Goal: Information Seeking & Learning: Check status

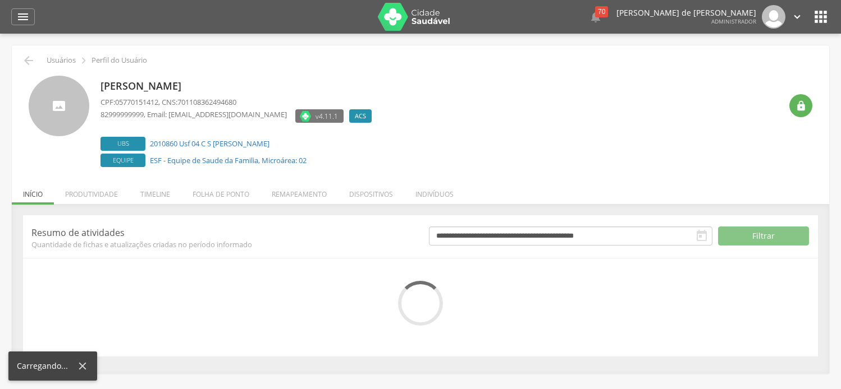
click at [254, 195] on li "Folha de ponto" at bounding box center [220, 191] width 79 height 26
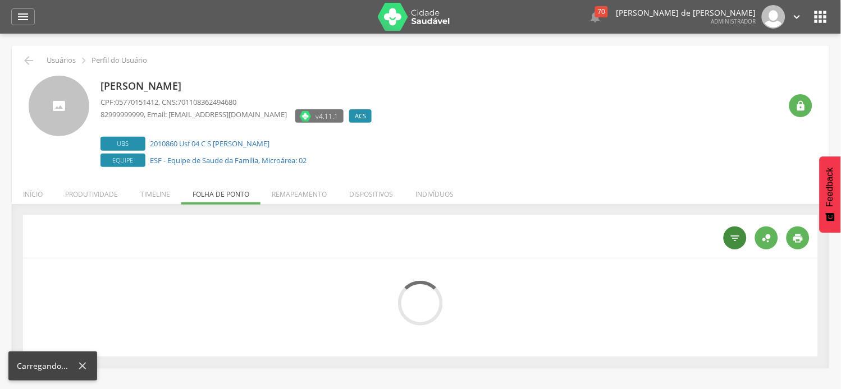
click at [738, 239] on icon "" at bounding box center [735, 238] width 11 height 11
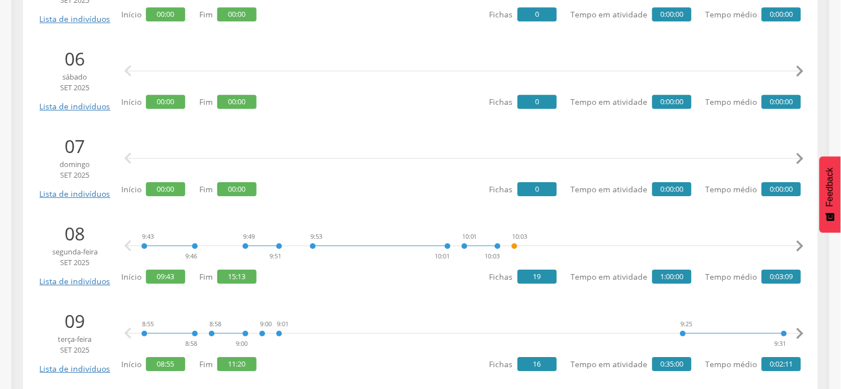
scroll to position [748, 0]
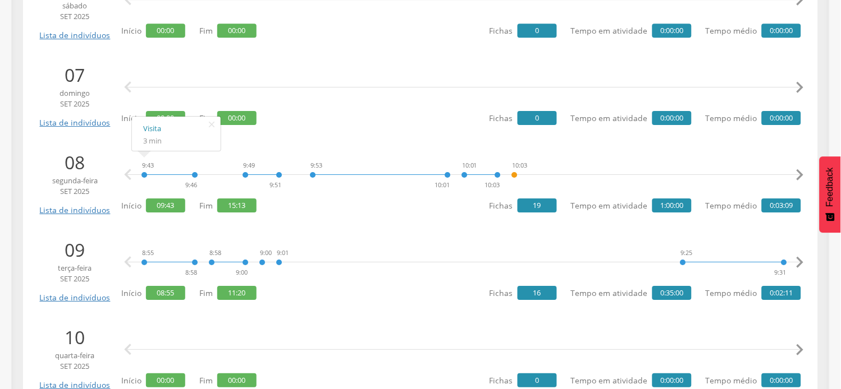
click at [801, 176] on icon "" at bounding box center [800, 175] width 22 height 22
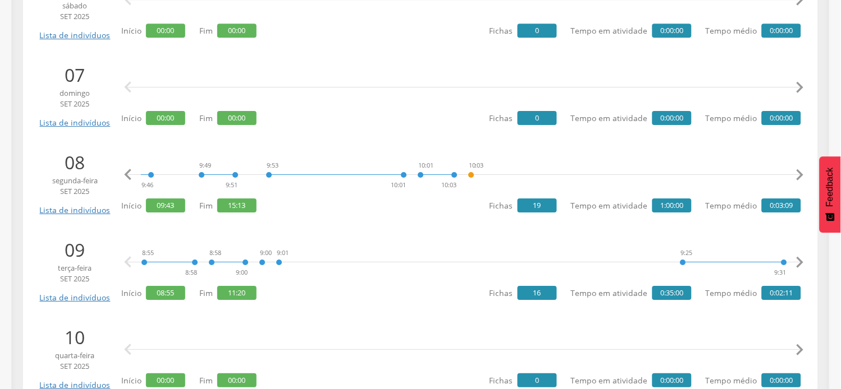
click at [801, 176] on icon "" at bounding box center [800, 175] width 22 height 22
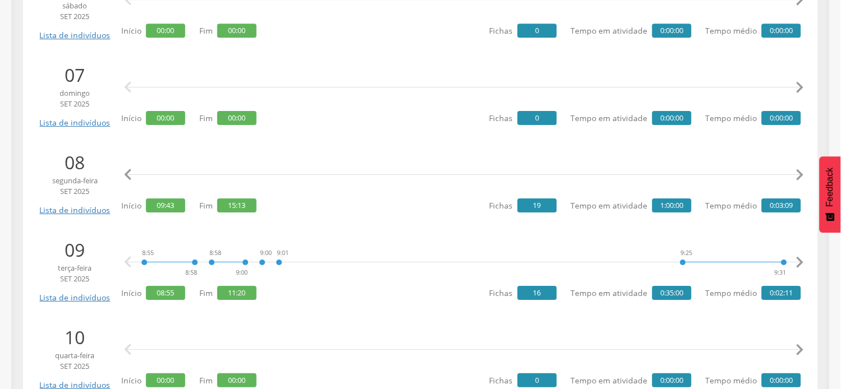
click at [801, 176] on icon "" at bounding box center [800, 175] width 22 height 22
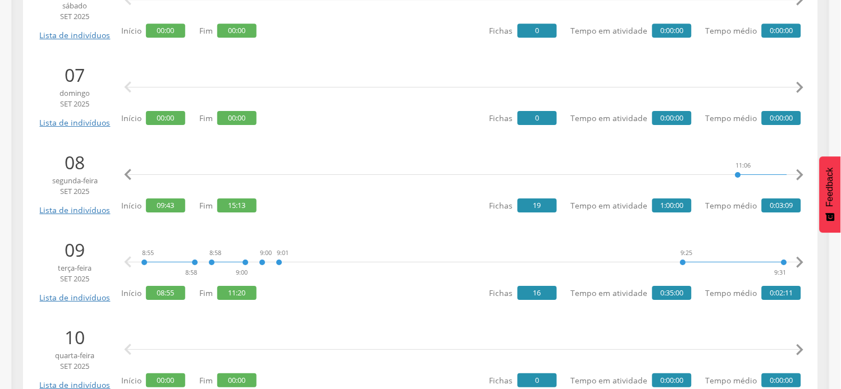
click at [801, 176] on icon "" at bounding box center [800, 175] width 22 height 22
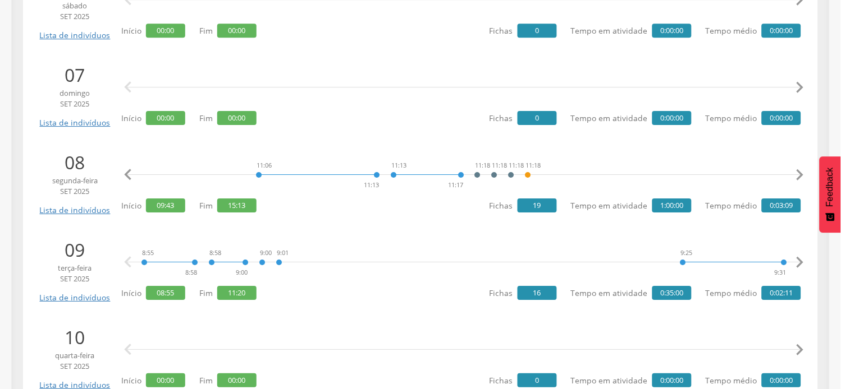
scroll to position [0, 1291]
click at [801, 176] on icon "" at bounding box center [800, 175] width 22 height 22
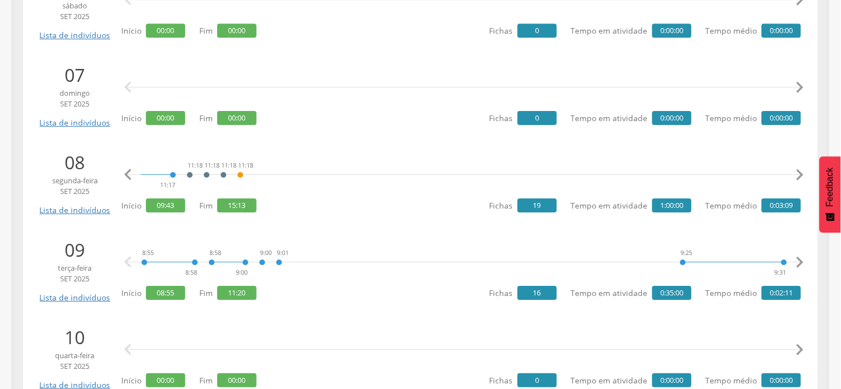
click at [801, 176] on icon "" at bounding box center [800, 175] width 22 height 22
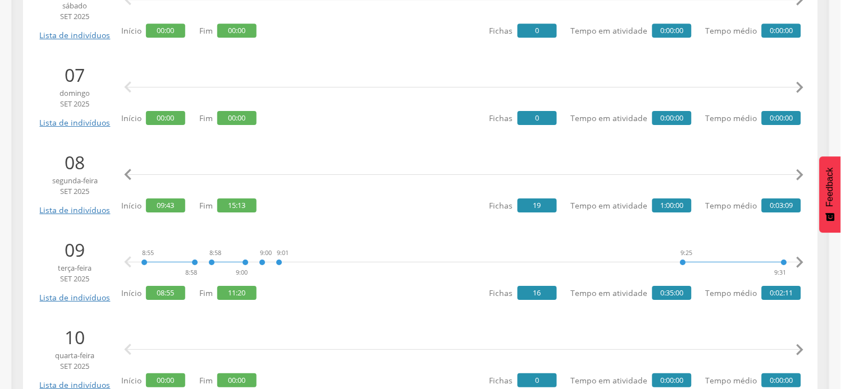
click at [801, 176] on icon "" at bounding box center [800, 175] width 22 height 22
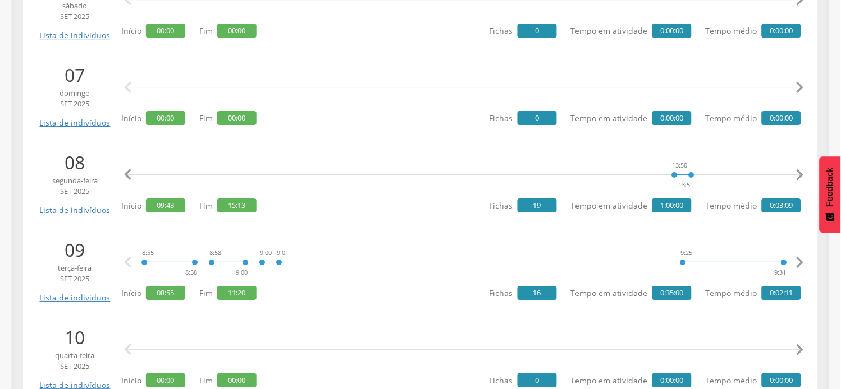
click at [803, 176] on icon "" at bounding box center [800, 175] width 22 height 22
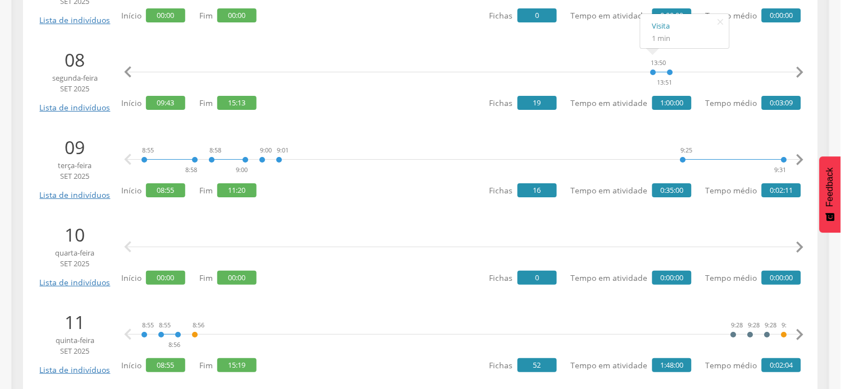
scroll to position [873, 0]
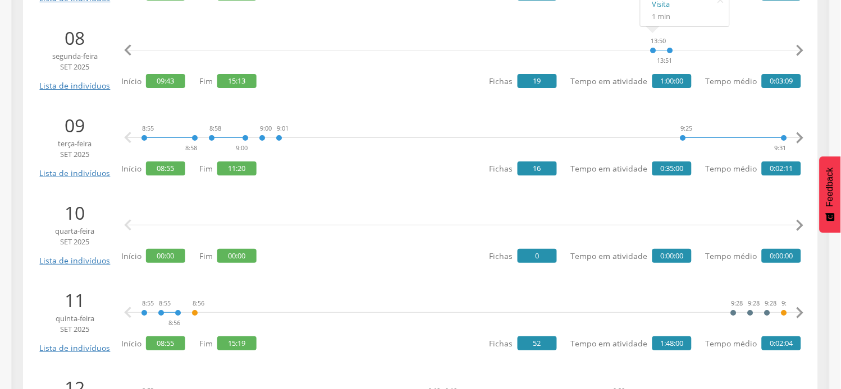
click at [347, 238] on div at bounding box center [464, 226] width 646 height 34
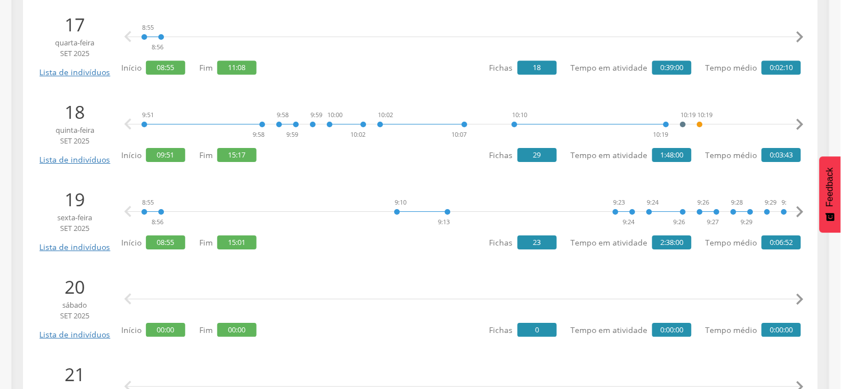
scroll to position [1684, 0]
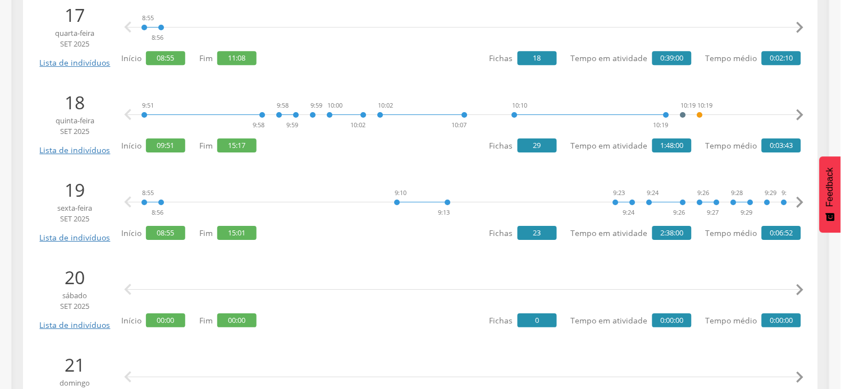
click at [796, 207] on icon "" at bounding box center [800, 202] width 22 height 22
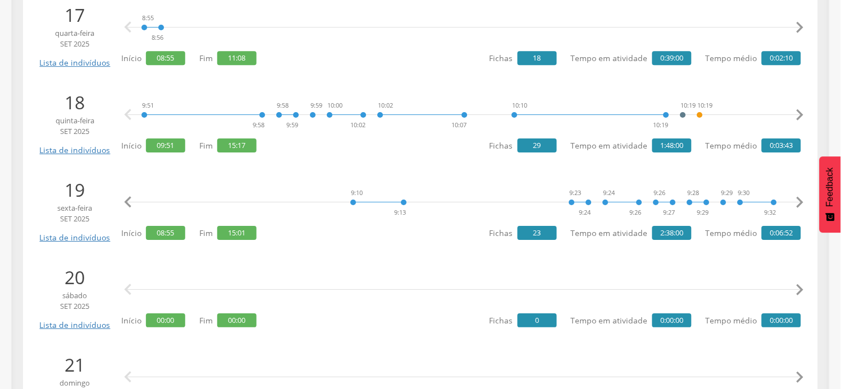
click at [796, 207] on icon "" at bounding box center [800, 202] width 22 height 22
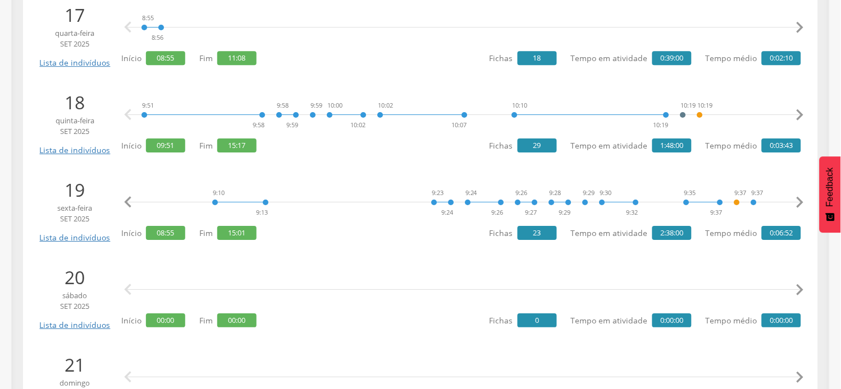
click at [796, 207] on icon "" at bounding box center [800, 202] width 22 height 22
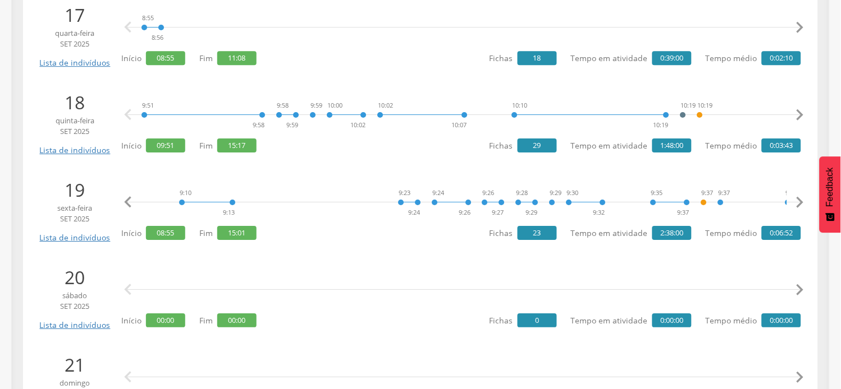
click at [796, 207] on icon "" at bounding box center [800, 202] width 22 height 22
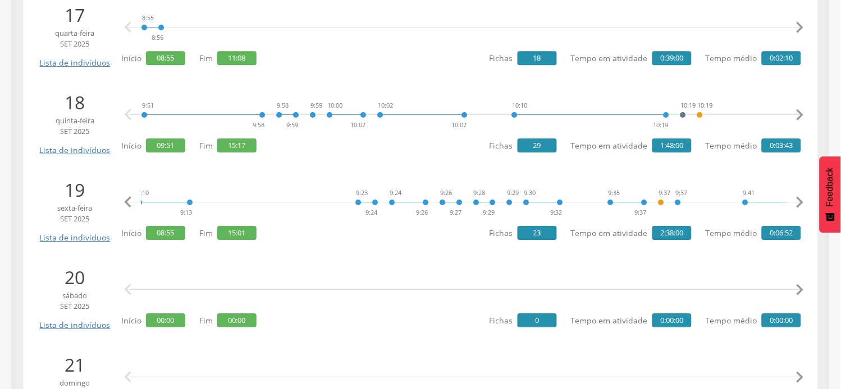
click at [796, 207] on icon "" at bounding box center [800, 202] width 22 height 22
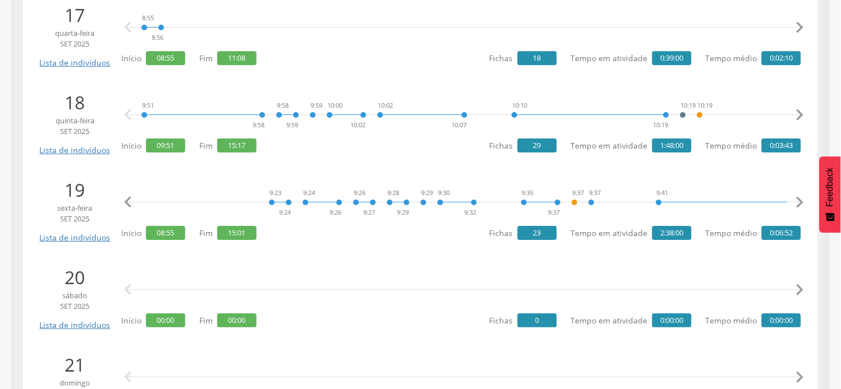
click at [797, 207] on icon "" at bounding box center [800, 202] width 22 height 22
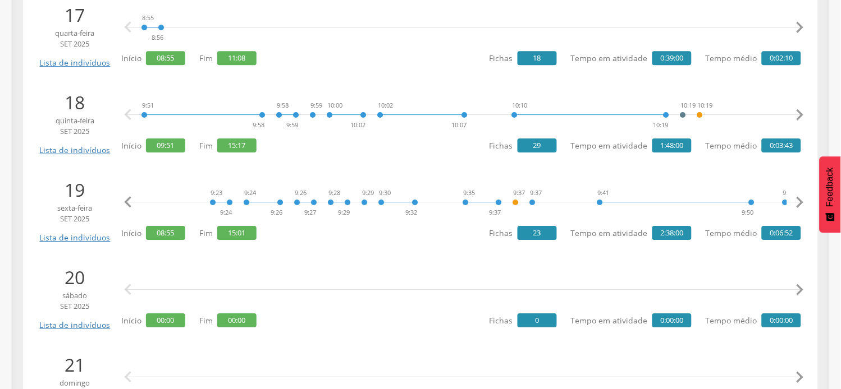
click at [798, 207] on icon "" at bounding box center [800, 202] width 22 height 22
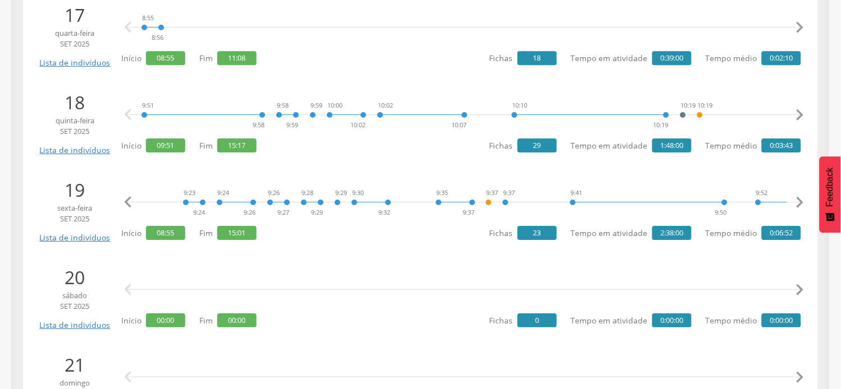
click at [798, 207] on icon "" at bounding box center [800, 202] width 22 height 22
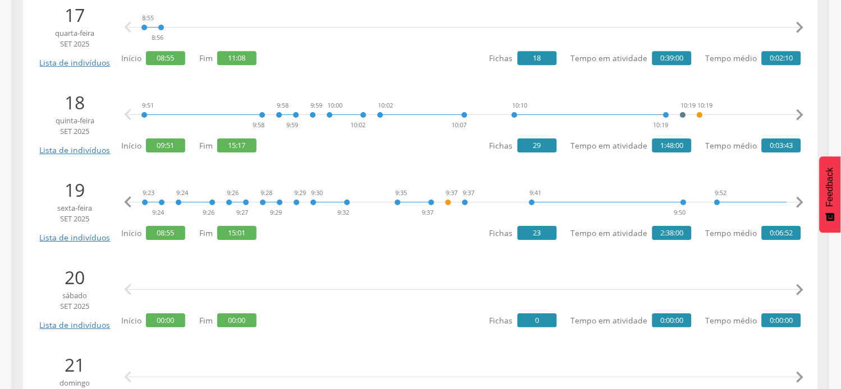
click at [798, 207] on icon "" at bounding box center [800, 202] width 22 height 22
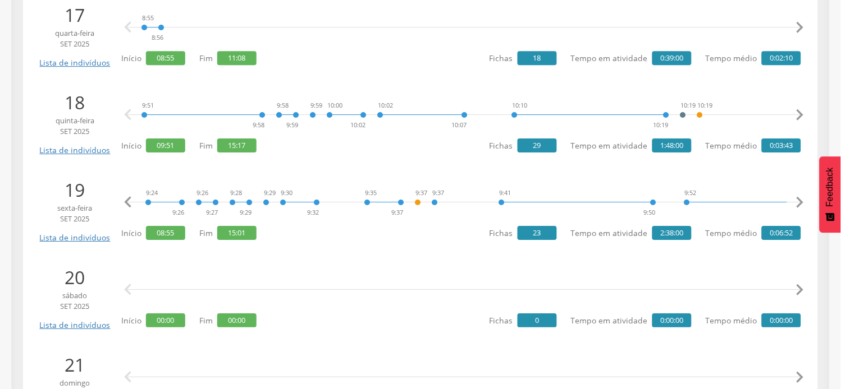
click at [798, 207] on icon "" at bounding box center [800, 202] width 22 height 22
click at [799, 207] on icon "" at bounding box center [800, 202] width 22 height 22
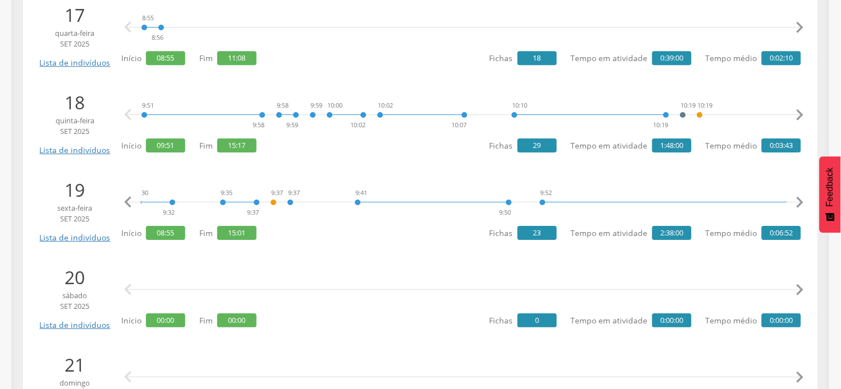
click at [799, 207] on icon "" at bounding box center [800, 202] width 22 height 22
click at [800, 206] on icon "" at bounding box center [800, 202] width 22 height 22
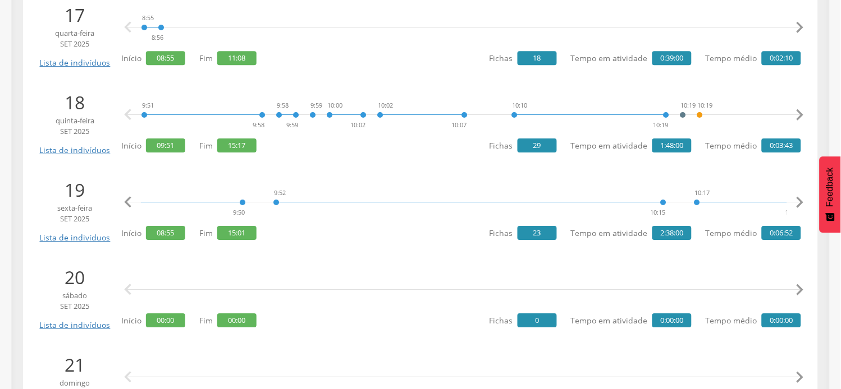
click at [800, 206] on icon "" at bounding box center [800, 202] width 22 height 22
click at [801, 206] on icon "" at bounding box center [800, 202] width 22 height 22
click at [804, 202] on icon "" at bounding box center [800, 202] width 22 height 22
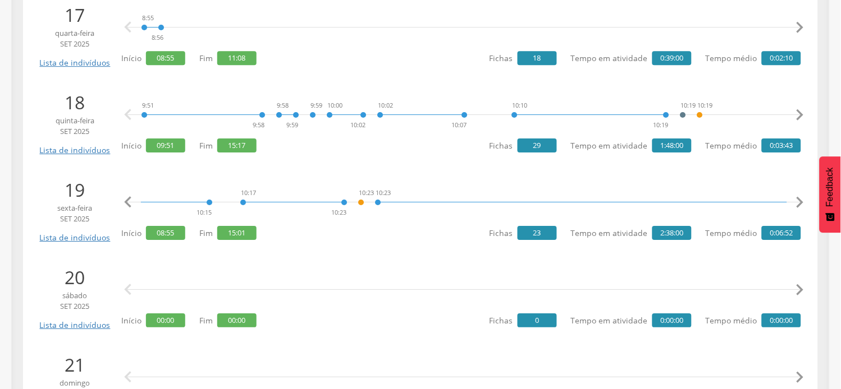
click at [804, 202] on icon "" at bounding box center [800, 202] width 22 height 22
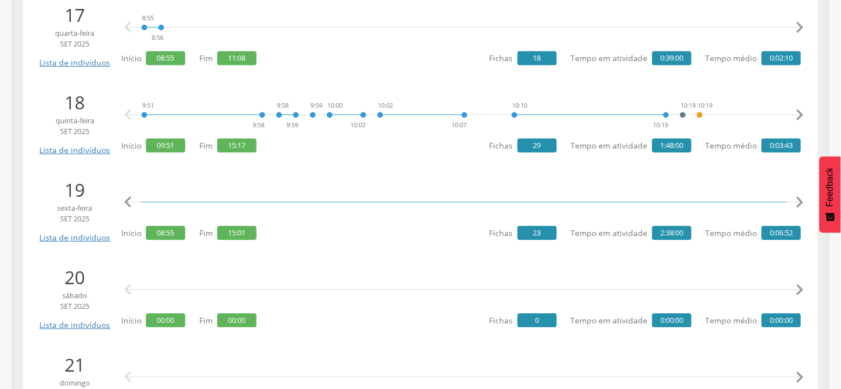
click at [804, 202] on icon "" at bounding box center [800, 202] width 22 height 22
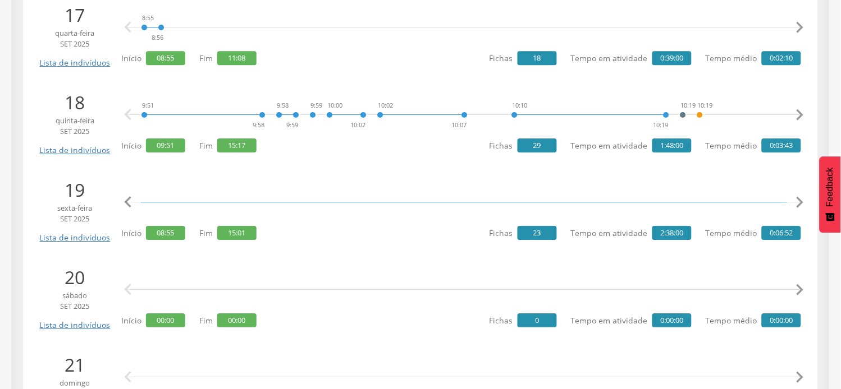
click at [804, 202] on icon "" at bounding box center [800, 202] width 22 height 22
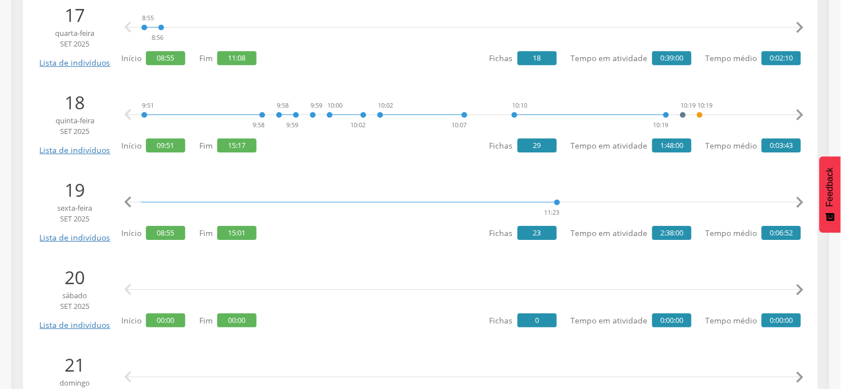
click at [804, 202] on icon "" at bounding box center [800, 202] width 22 height 22
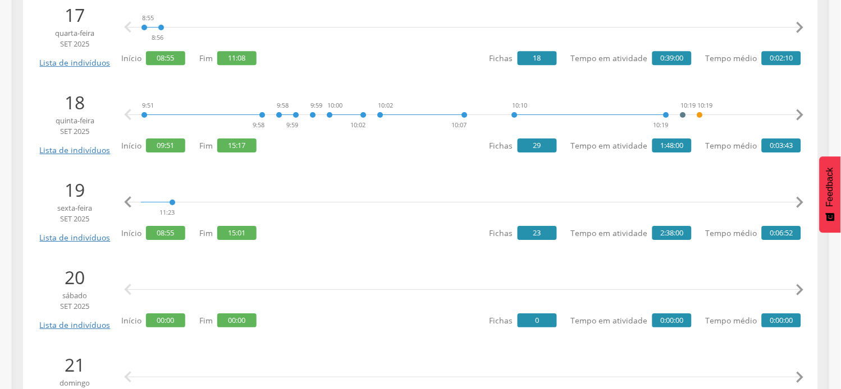
click at [132, 209] on icon "" at bounding box center [128, 202] width 22 height 22
click at [131, 208] on icon "" at bounding box center [128, 202] width 22 height 22
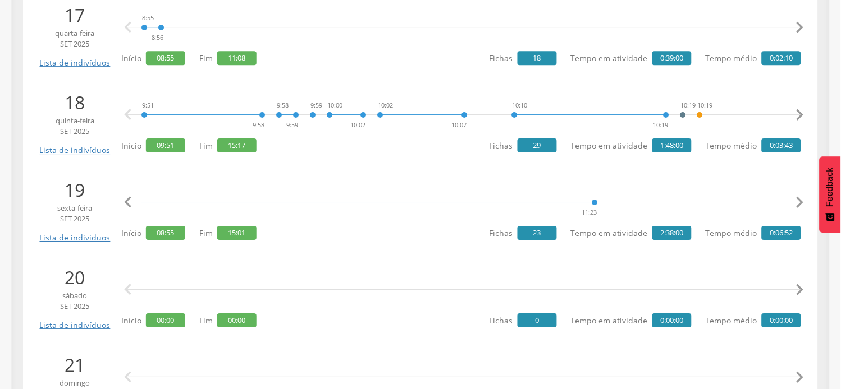
click at [131, 208] on icon "" at bounding box center [128, 202] width 22 height 22
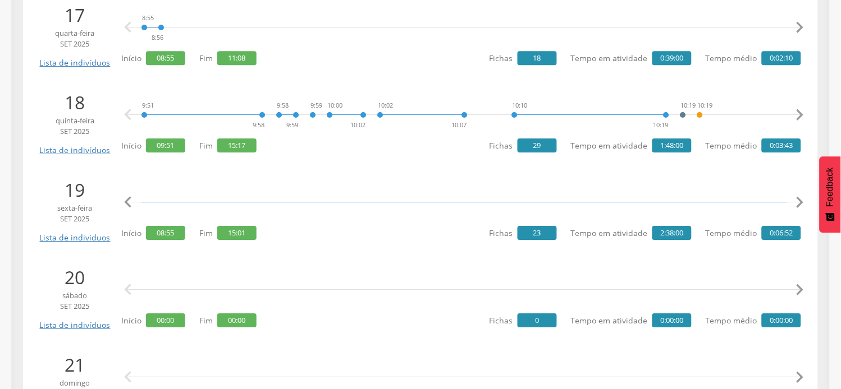
click at [131, 208] on icon "" at bounding box center [128, 202] width 22 height 22
click at [131, 209] on icon "" at bounding box center [128, 202] width 22 height 22
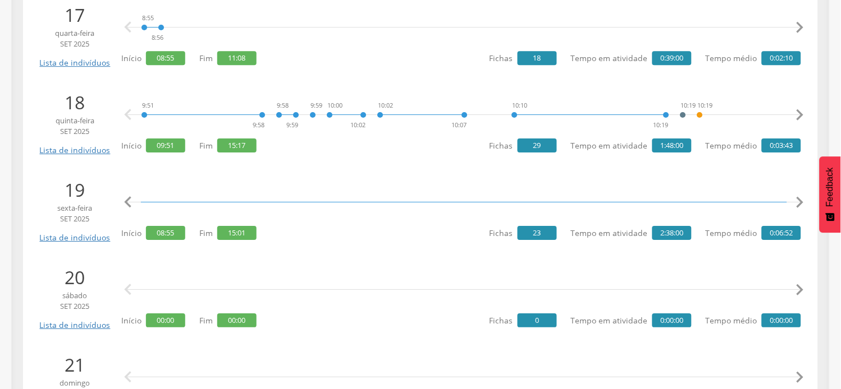
click at [131, 209] on icon "" at bounding box center [128, 202] width 22 height 22
click at [801, 203] on icon "" at bounding box center [800, 202] width 22 height 22
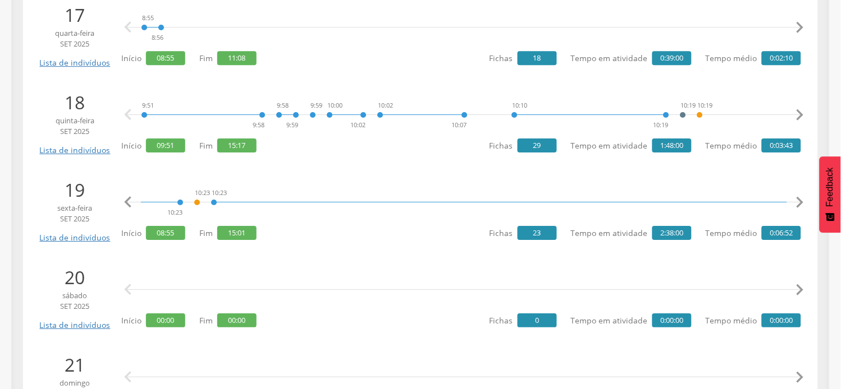
click at [801, 203] on icon "" at bounding box center [800, 202] width 22 height 22
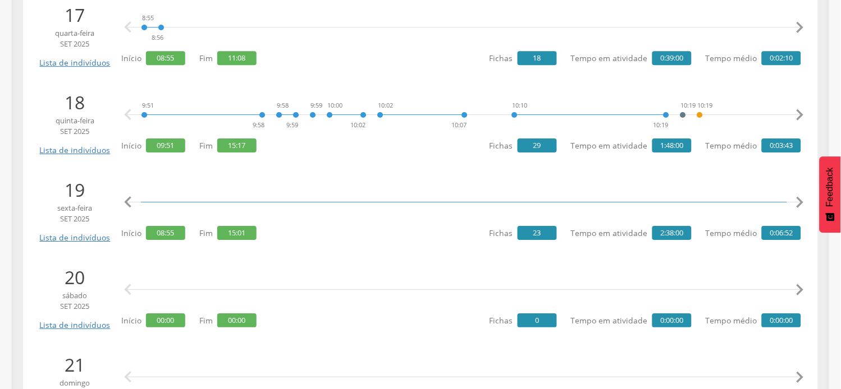
click at [801, 203] on icon "" at bounding box center [800, 202] width 22 height 22
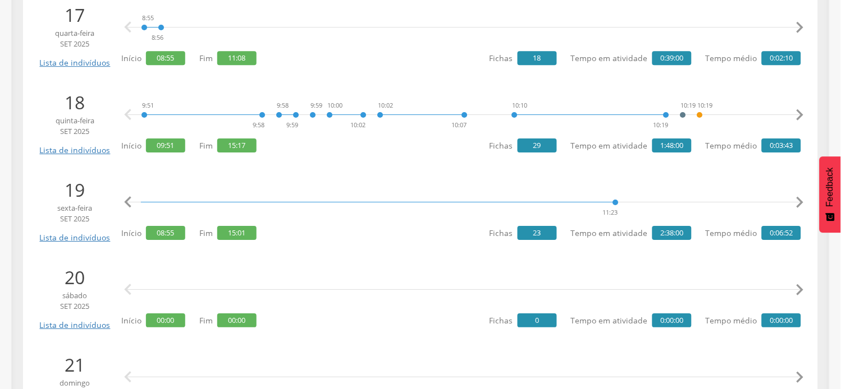
click at [801, 203] on icon "" at bounding box center [800, 202] width 22 height 22
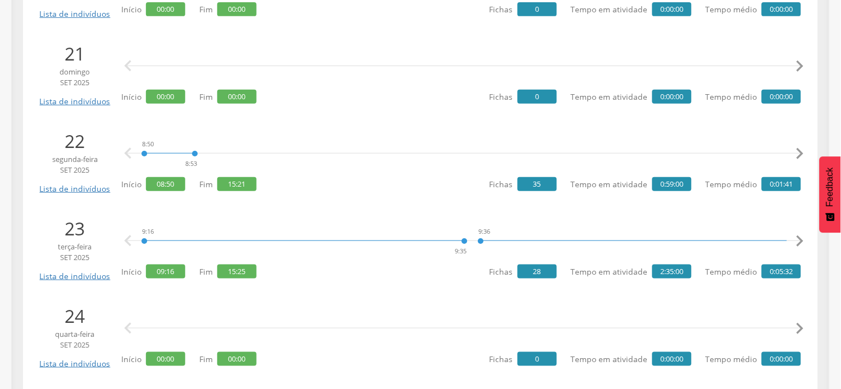
scroll to position [1933, 0]
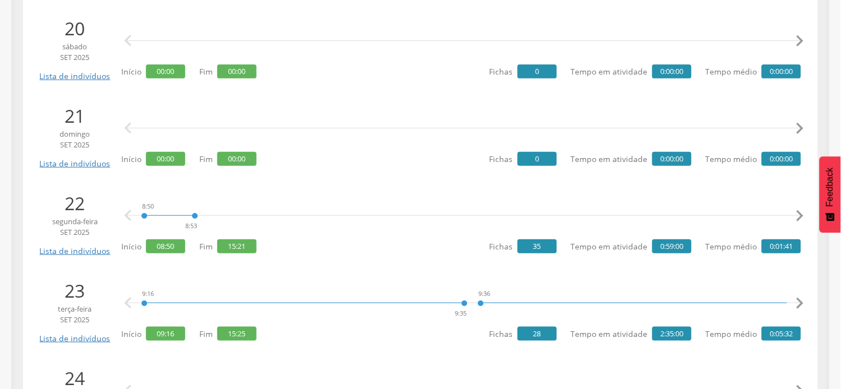
click at [804, 304] on icon "" at bounding box center [800, 303] width 22 height 22
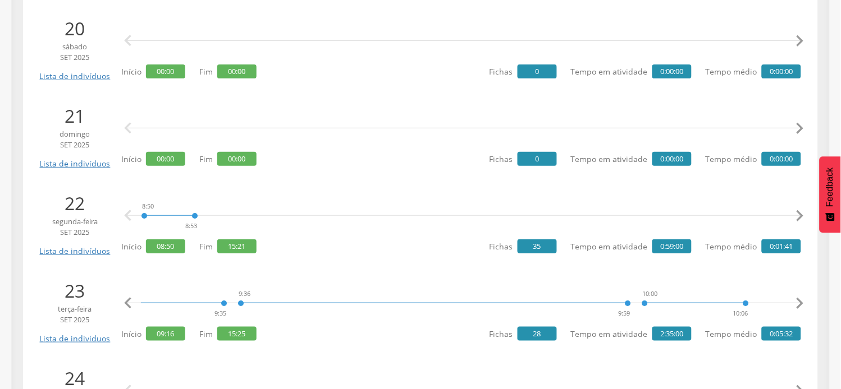
click at [804, 304] on icon "" at bounding box center [800, 303] width 22 height 22
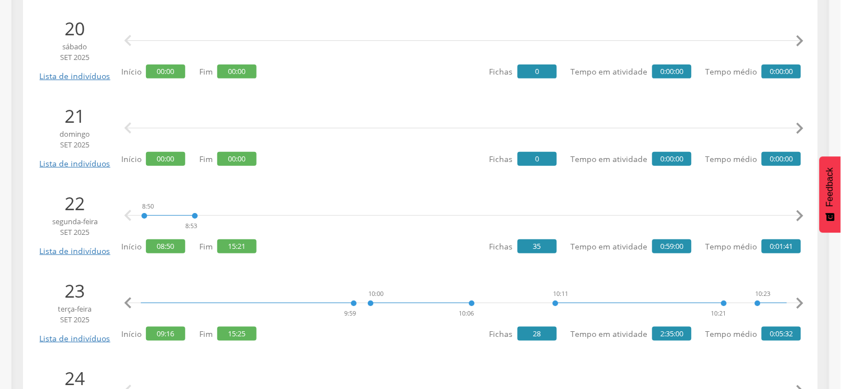
click at [804, 304] on icon "" at bounding box center [800, 303] width 22 height 22
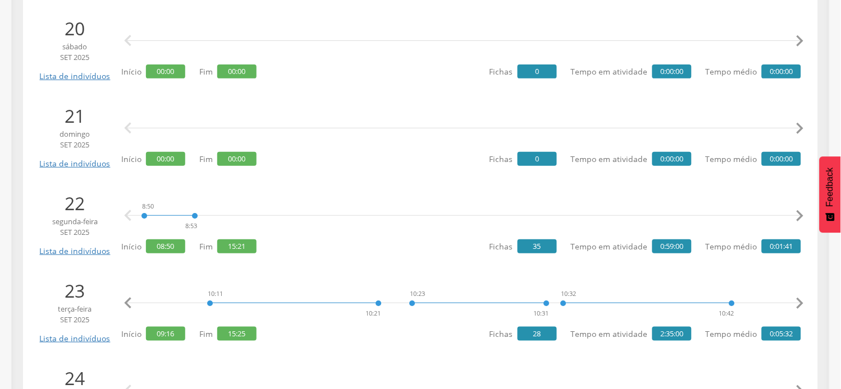
click at [804, 304] on icon "" at bounding box center [800, 303] width 22 height 22
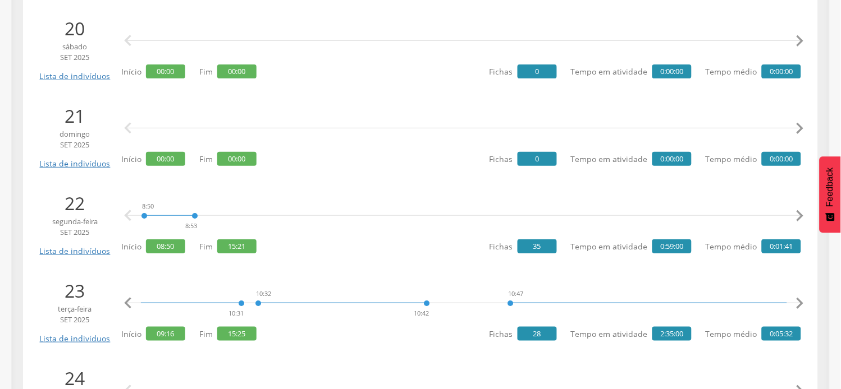
click at [804, 304] on icon "" at bounding box center [800, 303] width 22 height 22
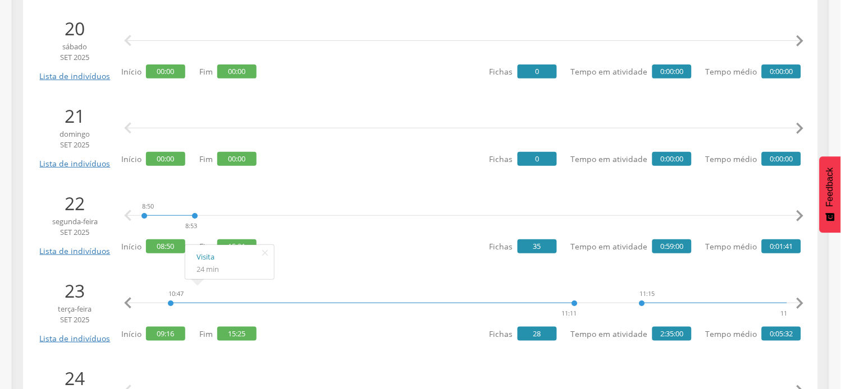
click at [800, 307] on icon "" at bounding box center [800, 303] width 22 height 22
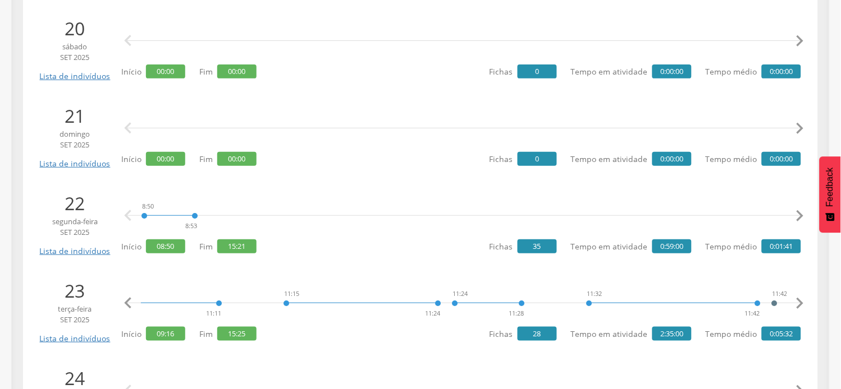
click at [800, 307] on icon "" at bounding box center [800, 303] width 22 height 22
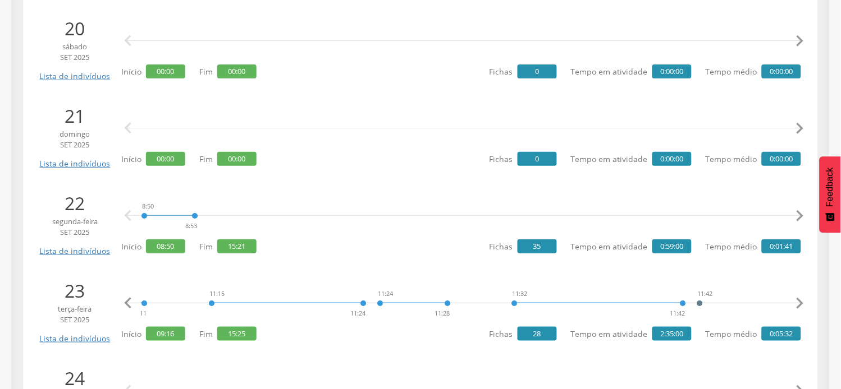
click at [800, 307] on icon "" at bounding box center [800, 303] width 22 height 22
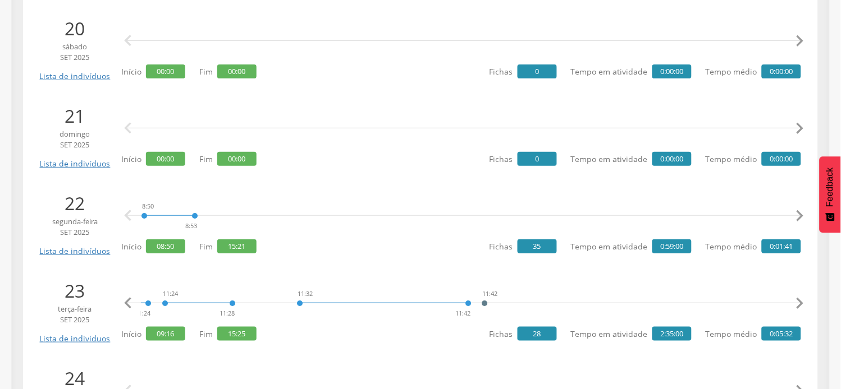
click at [800, 307] on icon "" at bounding box center [800, 303] width 22 height 22
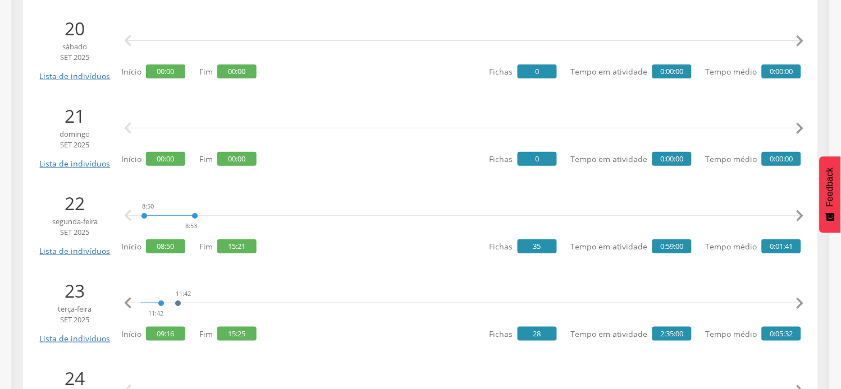
click at [800, 307] on icon "" at bounding box center [800, 303] width 22 height 22
click at [801, 307] on icon "" at bounding box center [800, 303] width 22 height 22
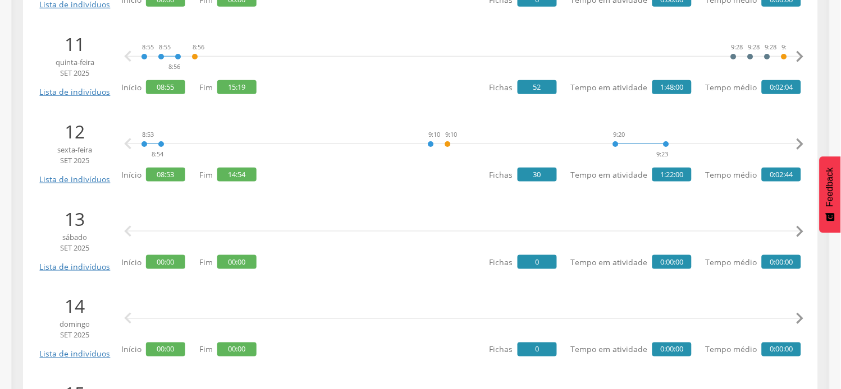
scroll to position [935, 0]
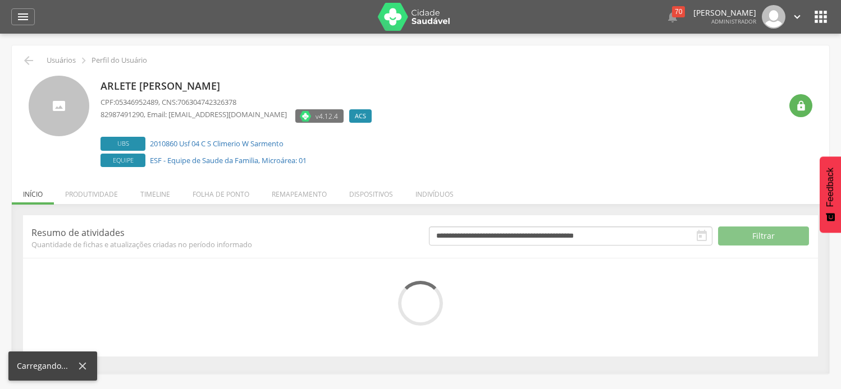
click at [208, 195] on li "Folha de ponto" at bounding box center [220, 191] width 79 height 26
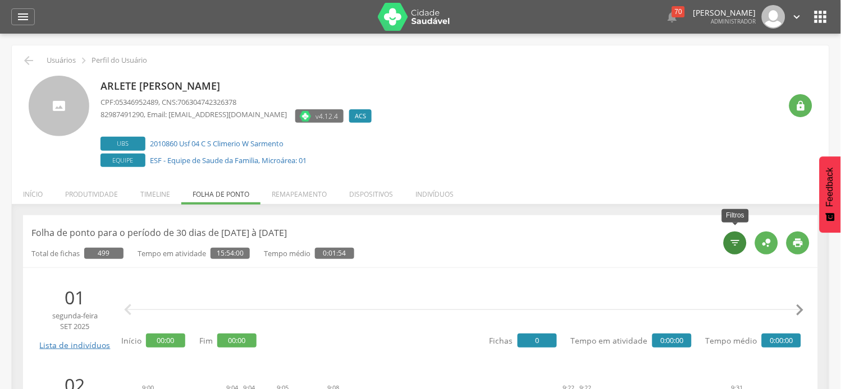
click at [728, 242] on div "" at bounding box center [734, 243] width 23 height 23
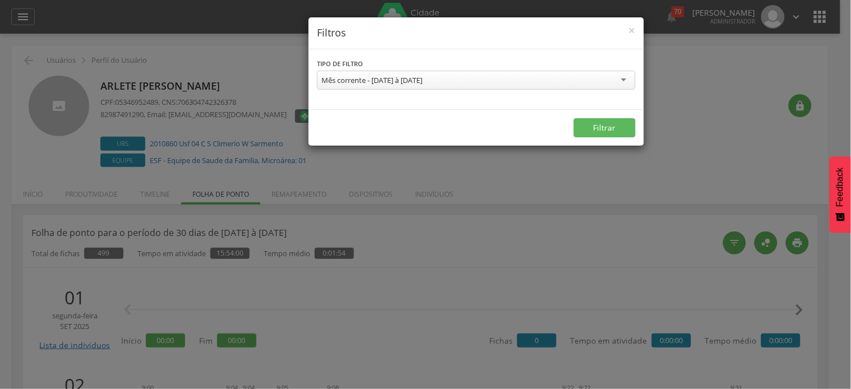
drag, startPoint x: 668, startPoint y: 264, endPoint x: 653, endPoint y: 255, distance: 16.8
click at [668, 263] on div "**********" at bounding box center [425, 194] width 851 height 389
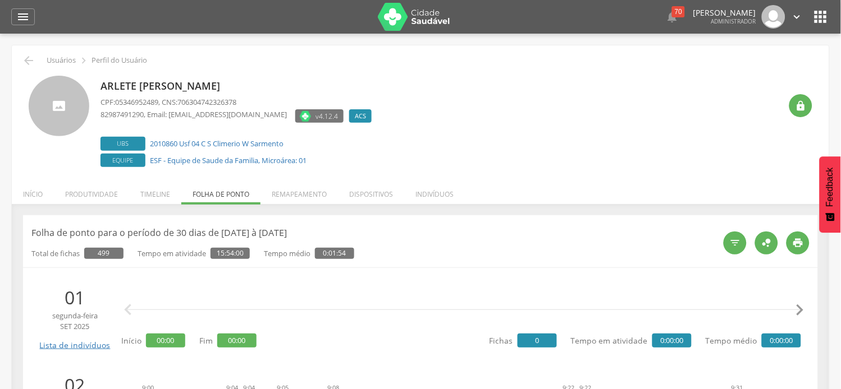
scroll to position [187, 0]
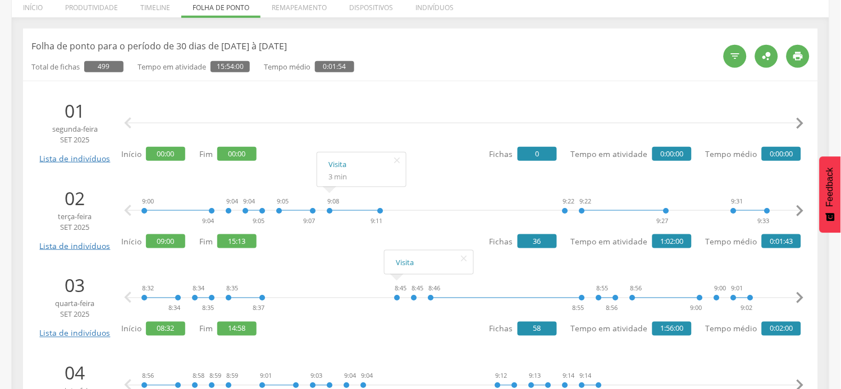
click at [801, 213] on icon "" at bounding box center [800, 211] width 22 height 22
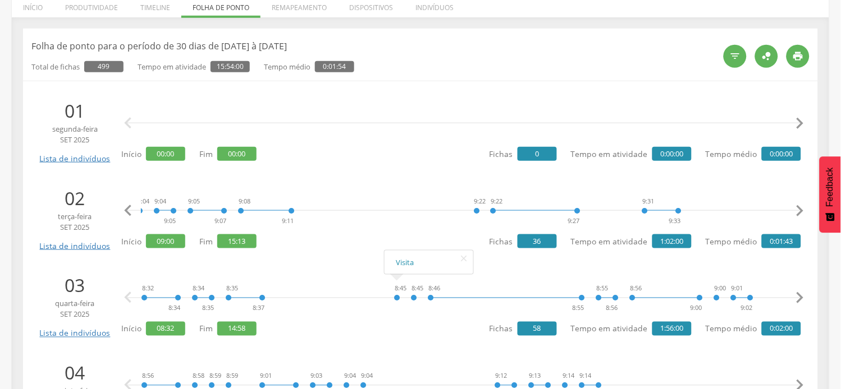
click at [801, 213] on icon "" at bounding box center [800, 211] width 22 height 22
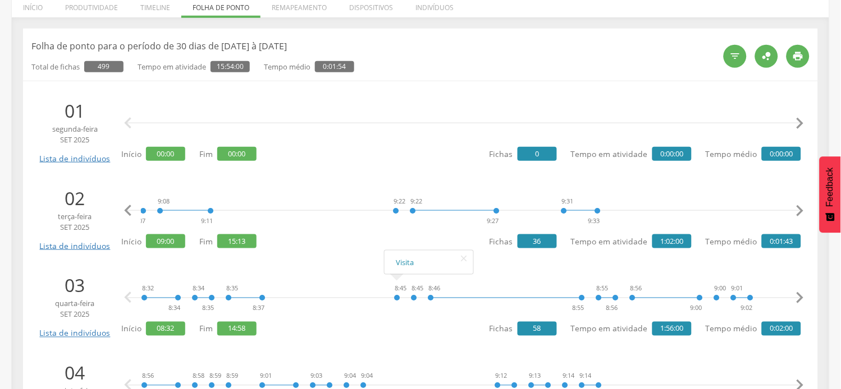
click at [801, 213] on icon "" at bounding box center [800, 211] width 22 height 22
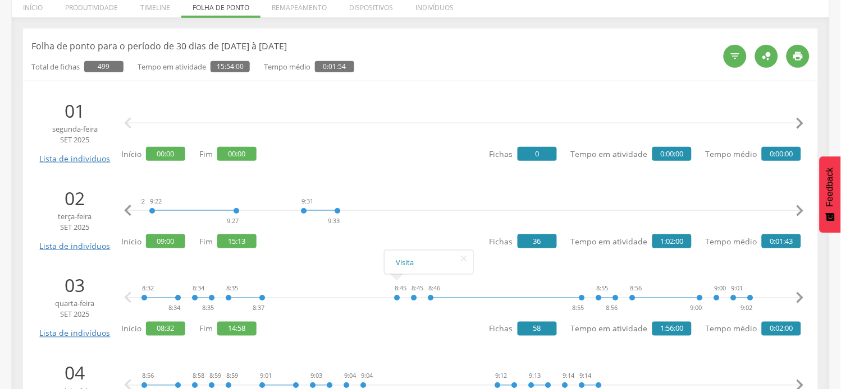
click at [801, 213] on icon "" at bounding box center [800, 211] width 22 height 22
click at [803, 213] on icon "" at bounding box center [800, 211] width 22 height 22
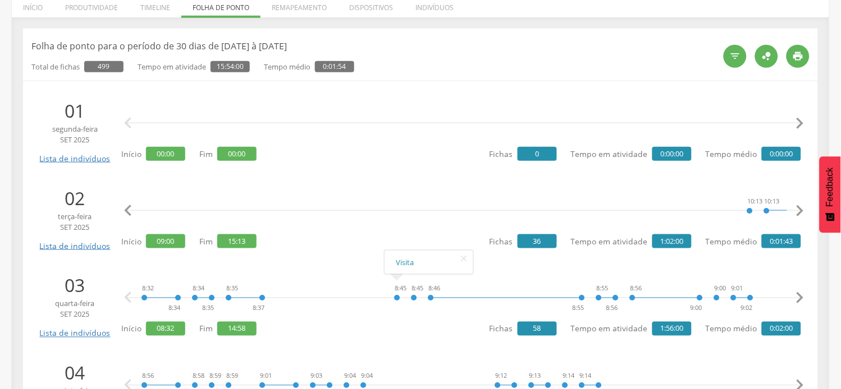
click at [803, 213] on icon "" at bounding box center [800, 211] width 22 height 22
click at [803, 212] on icon "" at bounding box center [800, 211] width 22 height 22
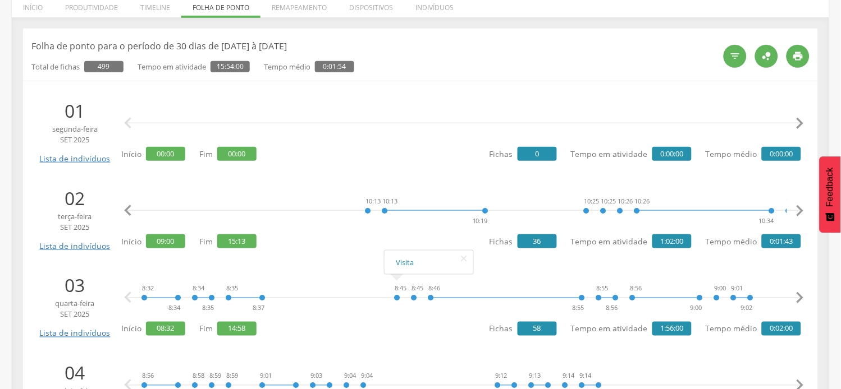
click at [803, 212] on icon "" at bounding box center [800, 211] width 22 height 22
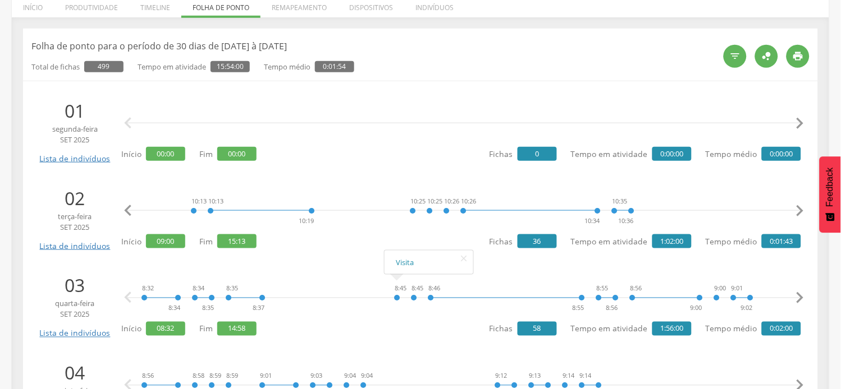
click at [803, 212] on icon "" at bounding box center [800, 211] width 22 height 22
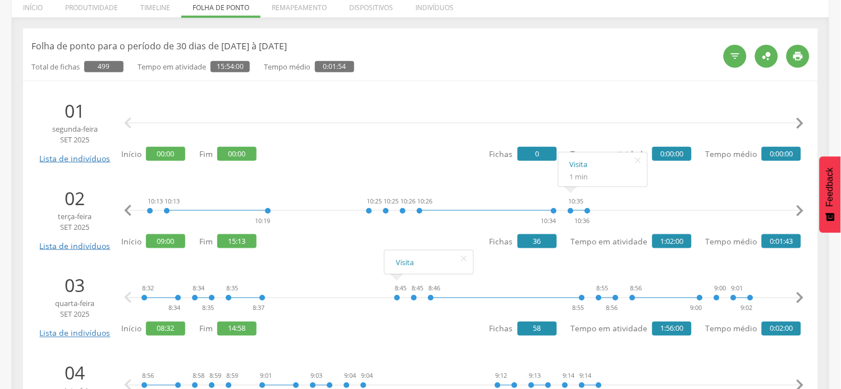
click at [798, 211] on icon "" at bounding box center [800, 211] width 22 height 22
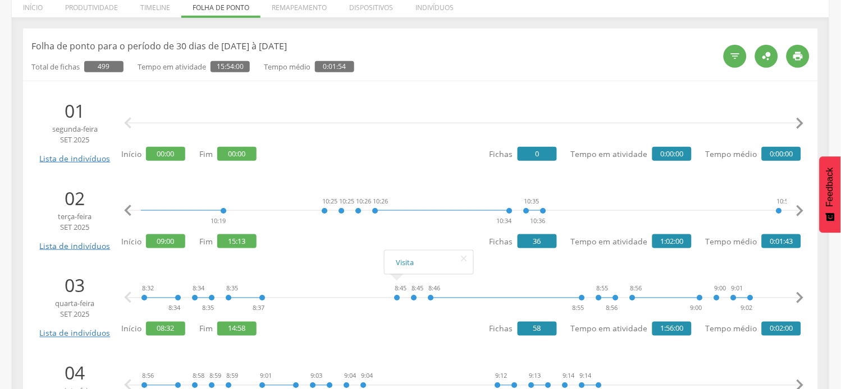
click at [798, 211] on icon "" at bounding box center [800, 211] width 22 height 22
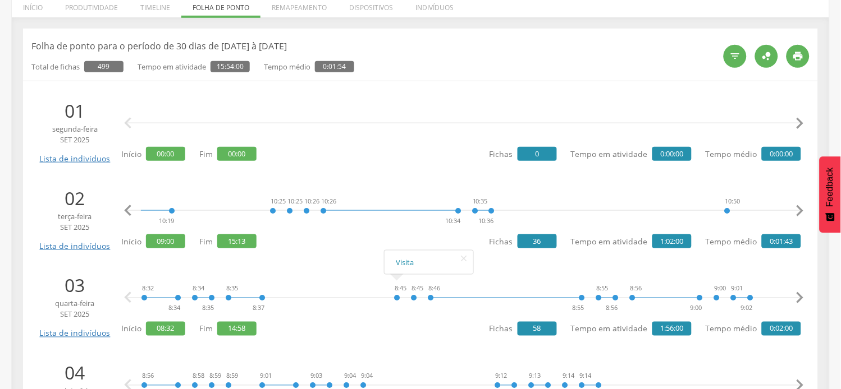
click at [798, 211] on icon "" at bounding box center [800, 211] width 22 height 22
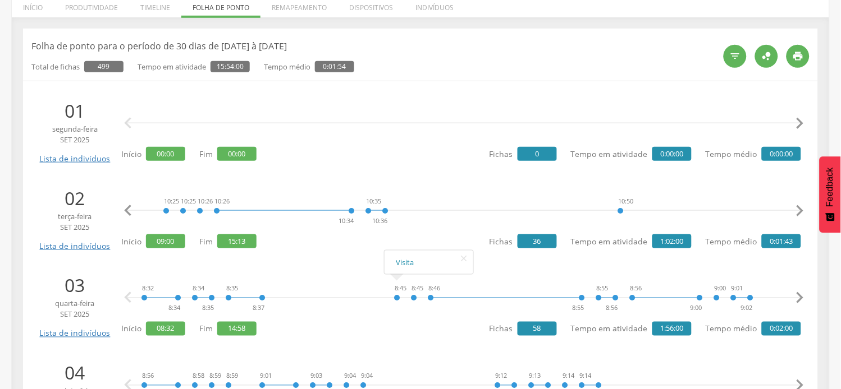
click at [798, 211] on icon "" at bounding box center [800, 211] width 22 height 22
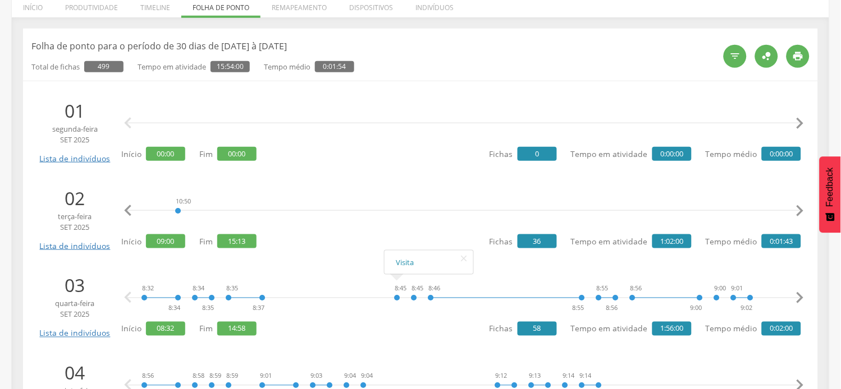
click at [798, 210] on icon "" at bounding box center [800, 211] width 22 height 22
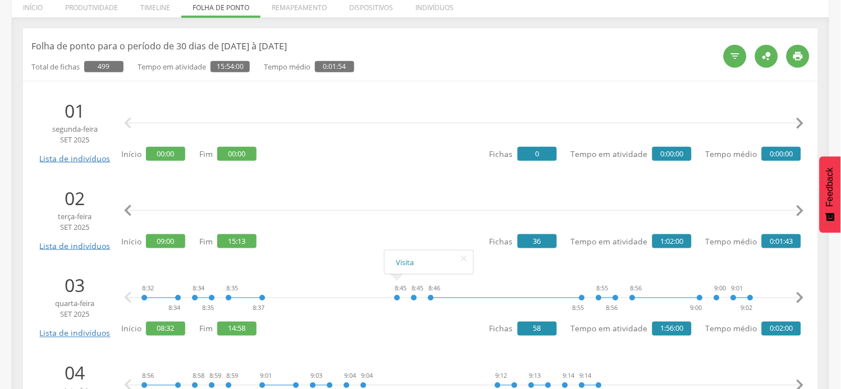
click at [798, 210] on icon "" at bounding box center [800, 211] width 22 height 22
click at [799, 210] on icon "" at bounding box center [800, 211] width 22 height 22
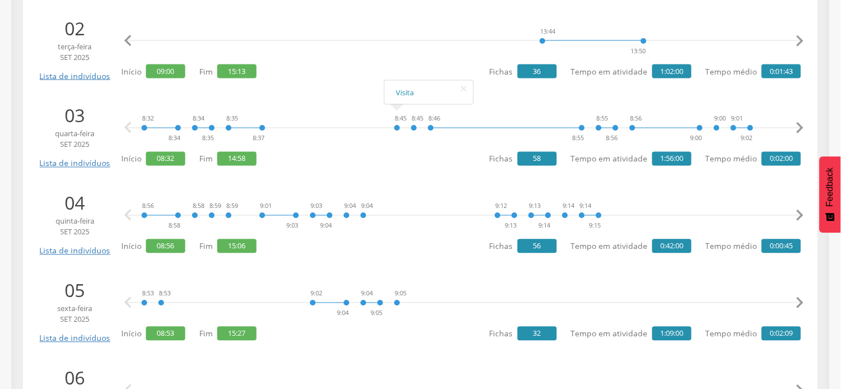
scroll to position [374, 0]
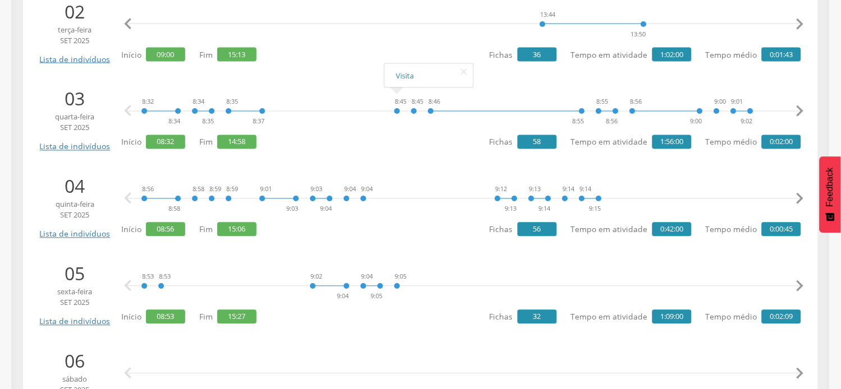
click at [797, 106] on icon "" at bounding box center [800, 111] width 22 height 22
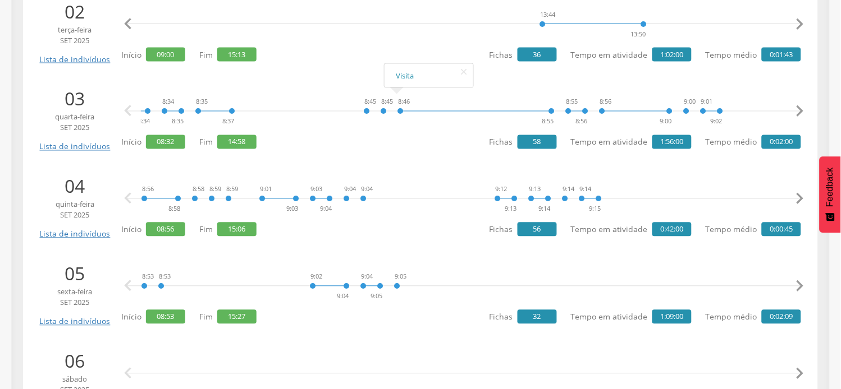
click at [797, 106] on icon "" at bounding box center [800, 111] width 22 height 22
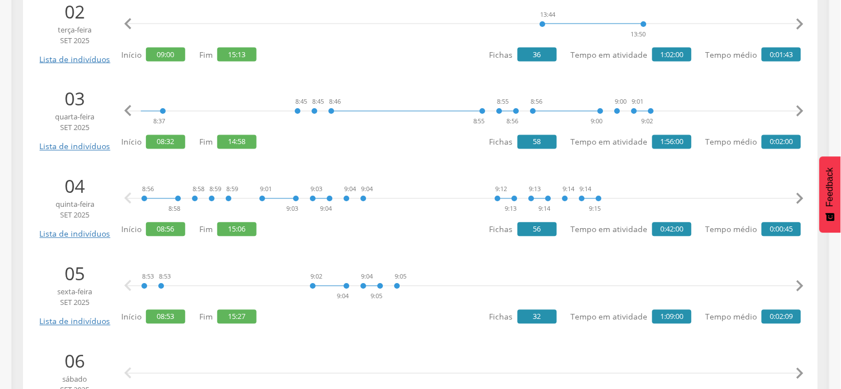
click at [797, 106] on icon "" at bounding box center [800, 111] width 22 height 22
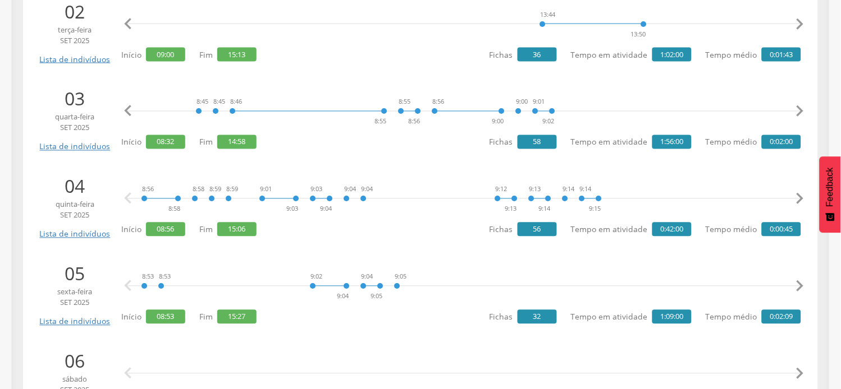
click at [797, 106] on icon "" at bounding box center [800, 111] width 22 height 22
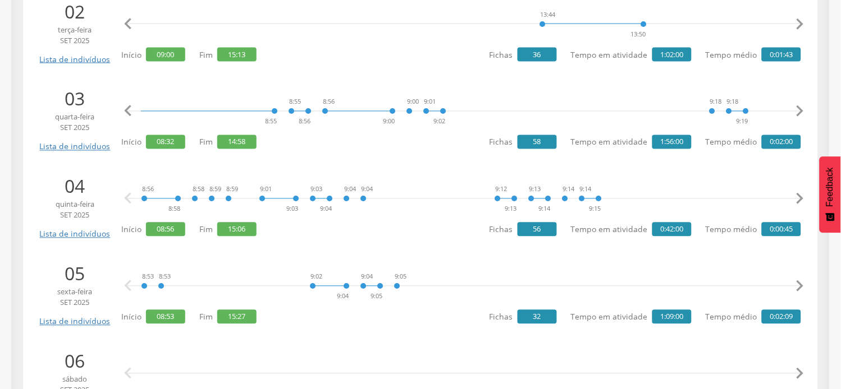
click at [797, 106] on icon "" at bounding box center [800, 111] width 22 height 22
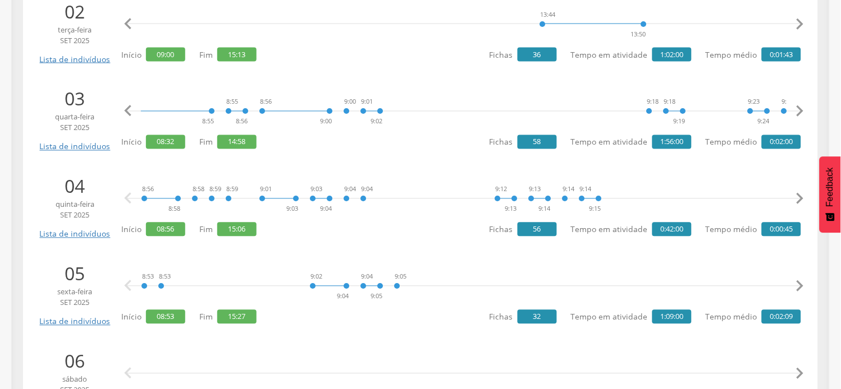
click at [797, 106] on icon "" at bounding box center [800, 111] width 22 height 22
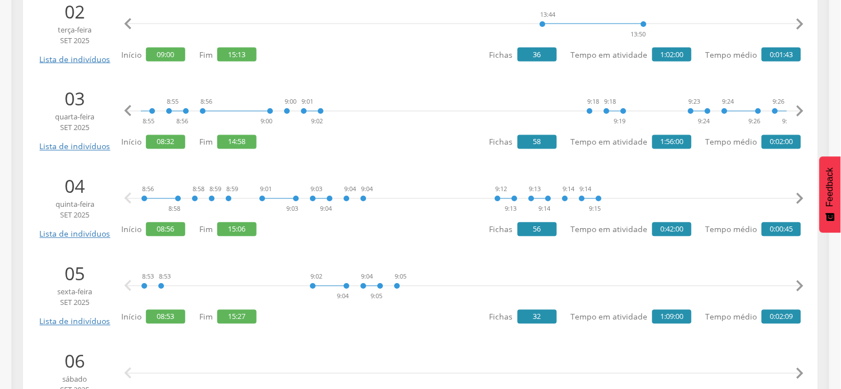
click at [797, 106] on icon "" at bounding box center [800, 111] width 22 height 22
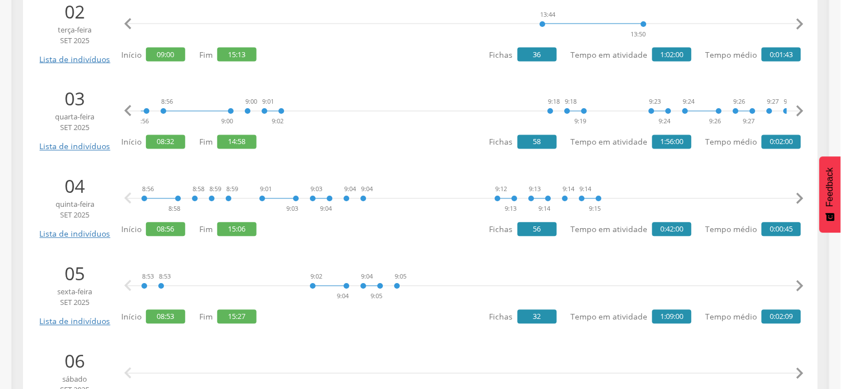
click at [797, 106] on icon "" at bounding box center [800, 111] width 22 height 22
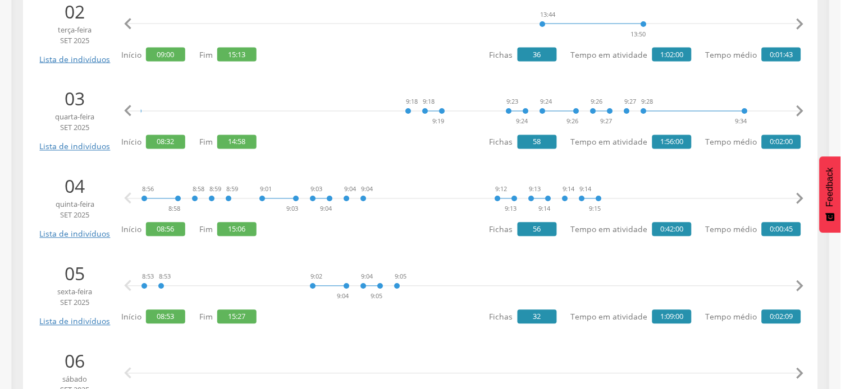
click at [797, 106] on icon "" at bounding box center [800, 111] width 22 height 22
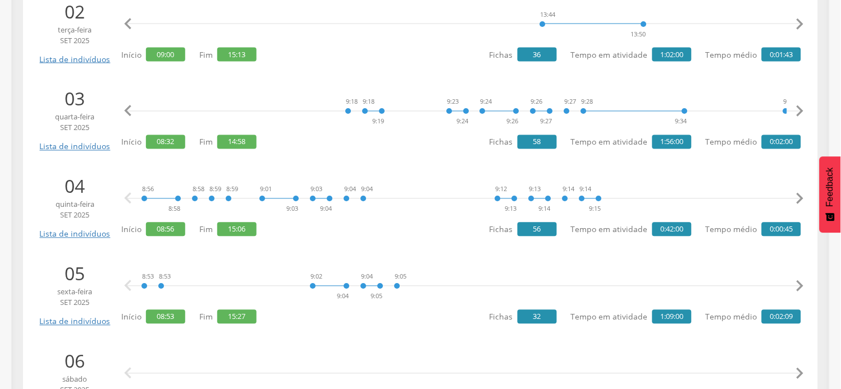
click at [797, 106] on icon "" at bounding box center [800, 111] width 22 height 22
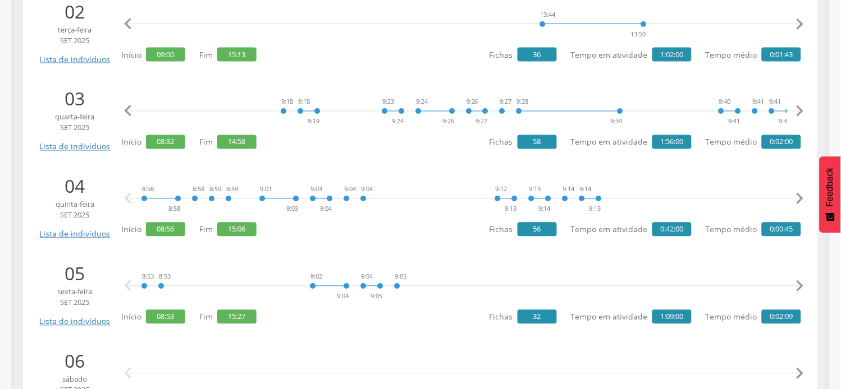
click at [797, 106] on icon "" at bounding box center [800, 111] width 22 height 22
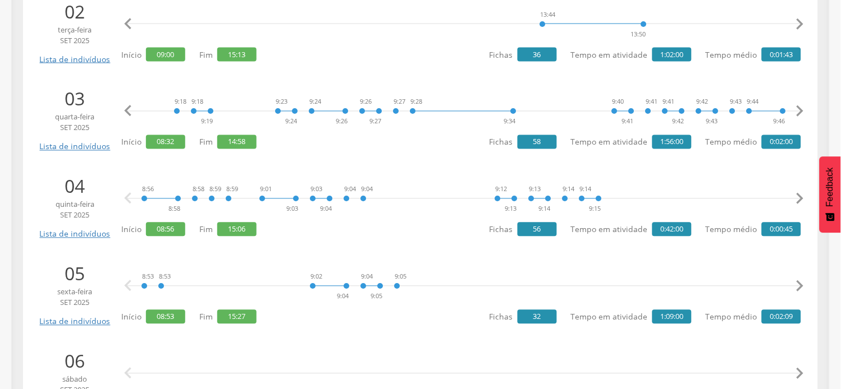
click at [797, 106] on icon "" at bounding box center [800, 111] width 22 height 22
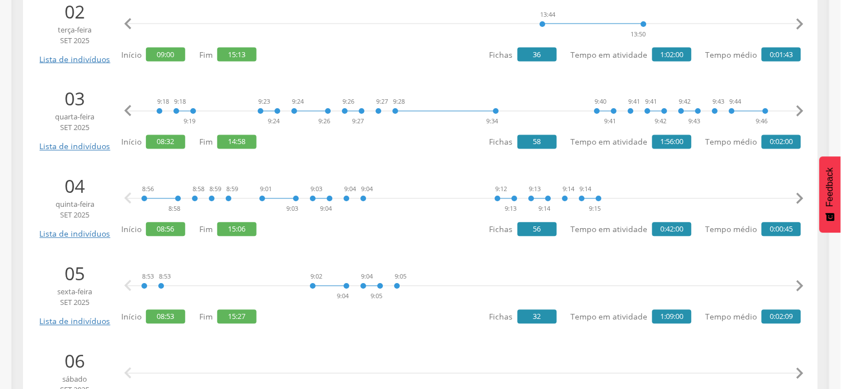
click at [797, 106] on icon "" at bounding box center [800, 111] width 22 height 22
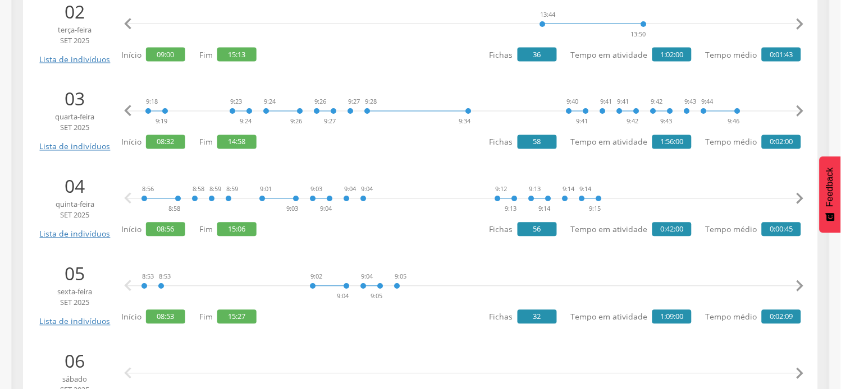
click at [797, 106] on icon "" at bounding box center [800, 111] width 22 height 22
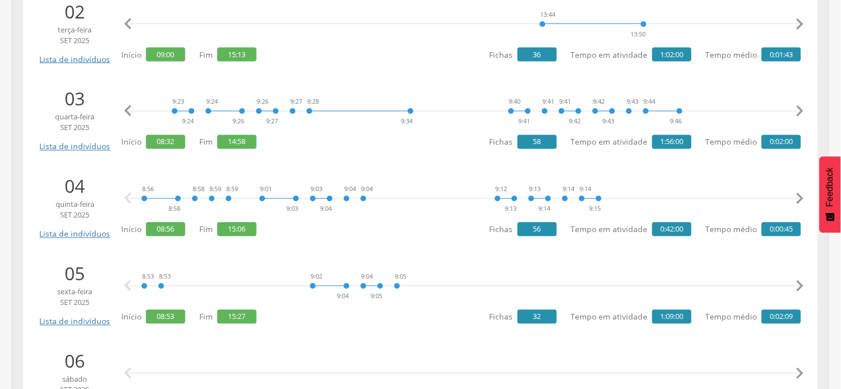
click at [797, 106] on icon "" at bounding box center [800, 111] width 22 height 22
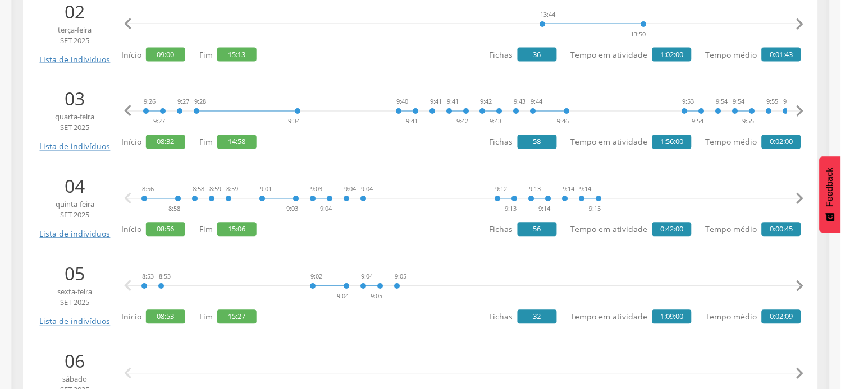
click at [797, 106] on icon "" at bounding box center [800, 111] width 22 height 22
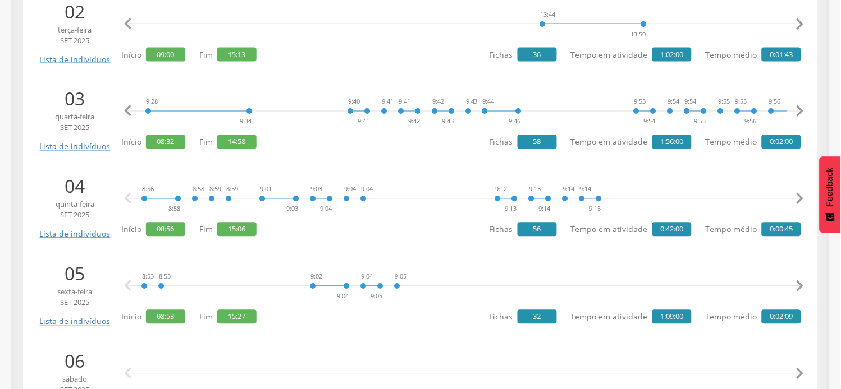
click at [797, 106] on icon "" at bounding box center [800, 111] width 22 height 22
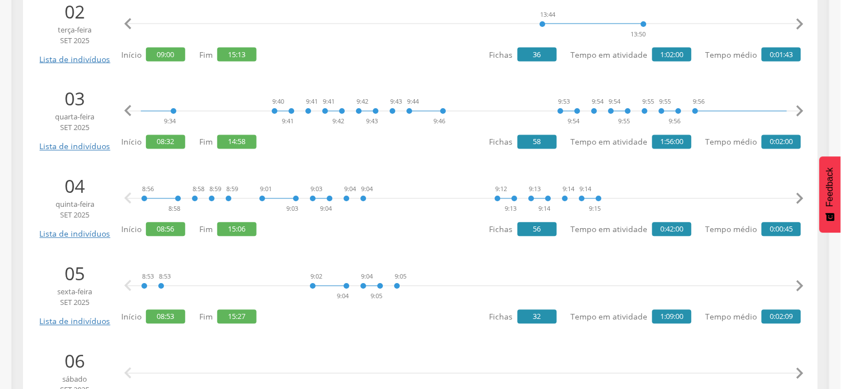
click at [797, 106] on icon "" at bounding box center [800, 111] width 22 height 22
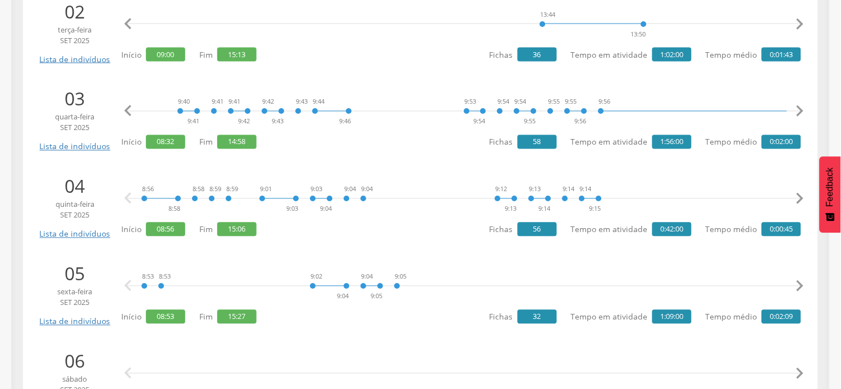
click at [797, 106] on icon "" at bounding box center [800, 111] width 22 height 22
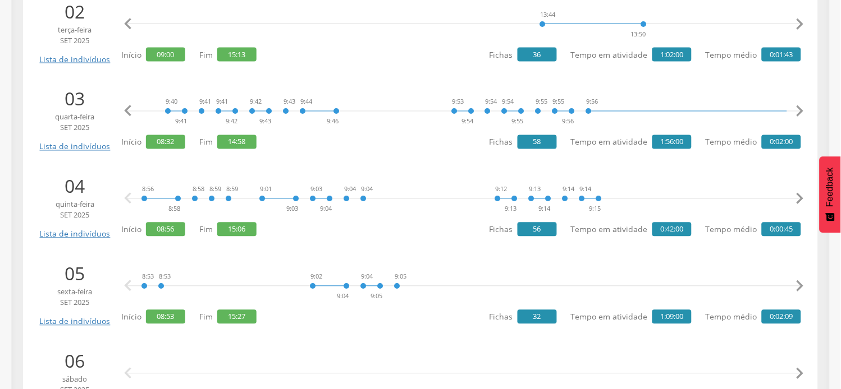
click at [797, 106] on icon "" at bounding box center [800, 111] width 22 height 22
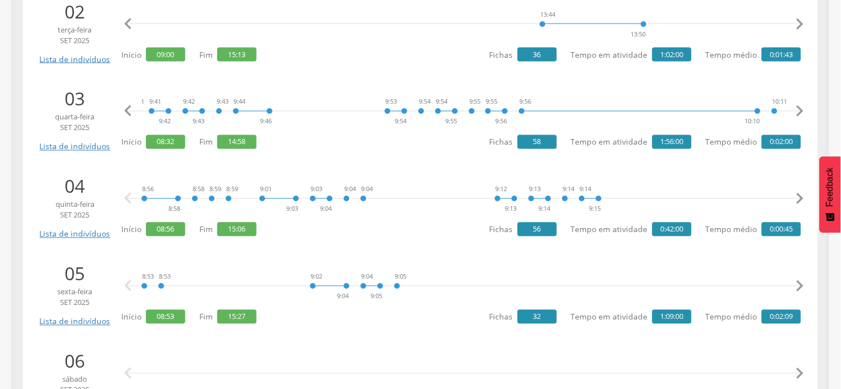
click at [797, 106] on icon "" at bounding box center [800, 111] width 22 height 22
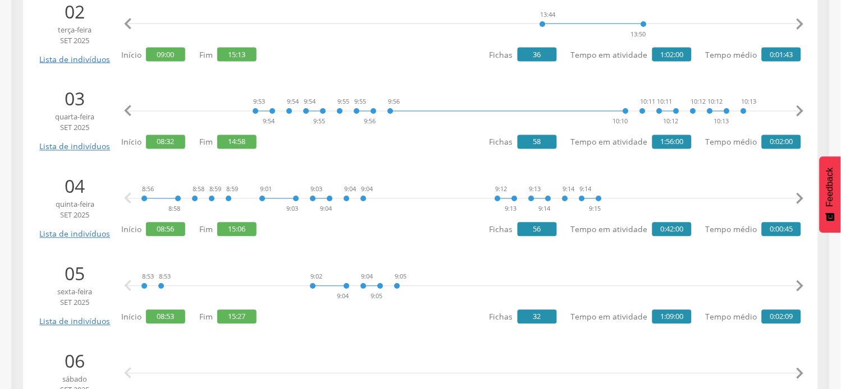
click at [797, 106] on icon "" at bounding box center [800, 111] width 22 height 22
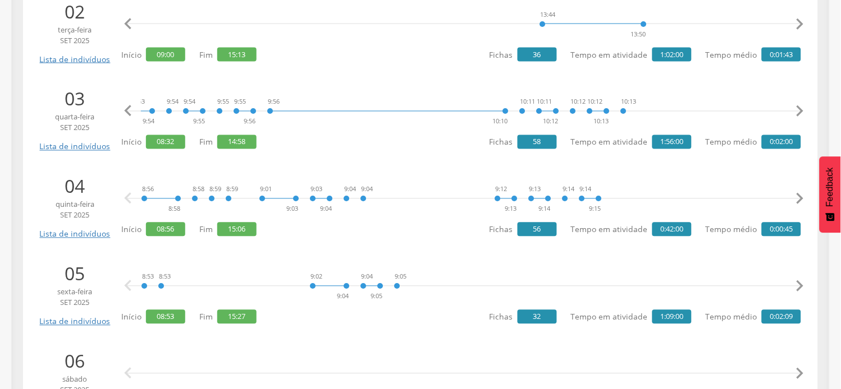
click at [797, 106] on icon "" at bounding box center [800, 111] width 22 height 22
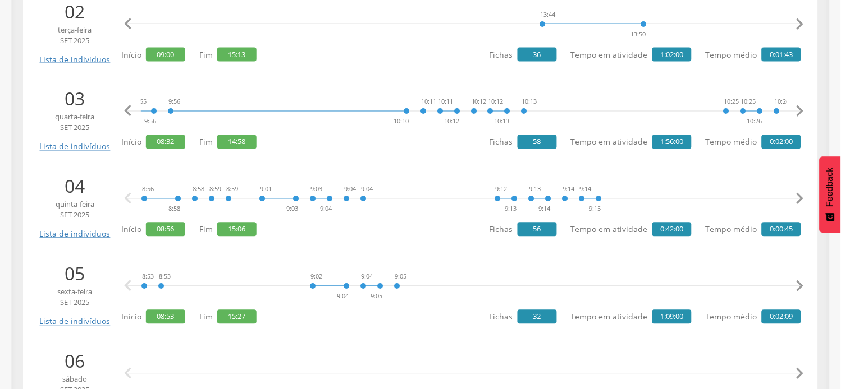
click at [797, 106] on icon "" at bounding box center [800, 111] width 22 height 22
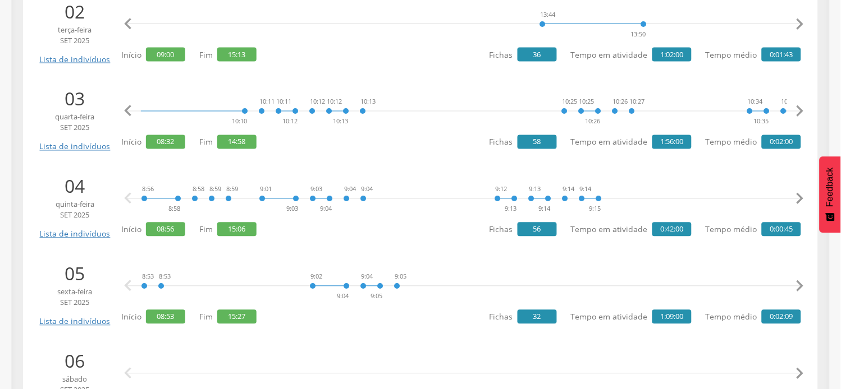
click at [797, 106] on icon "" at bounding box center [800, 111] width 22 height 22
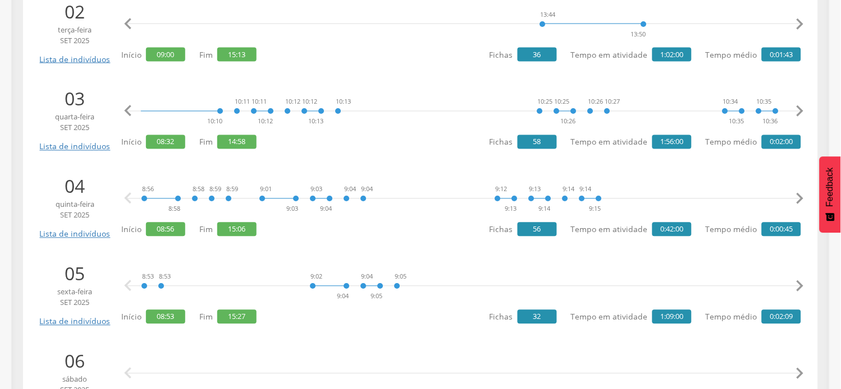
click at [797, 106] on icon "" at bounding box center [800, 111] width 22 height 22
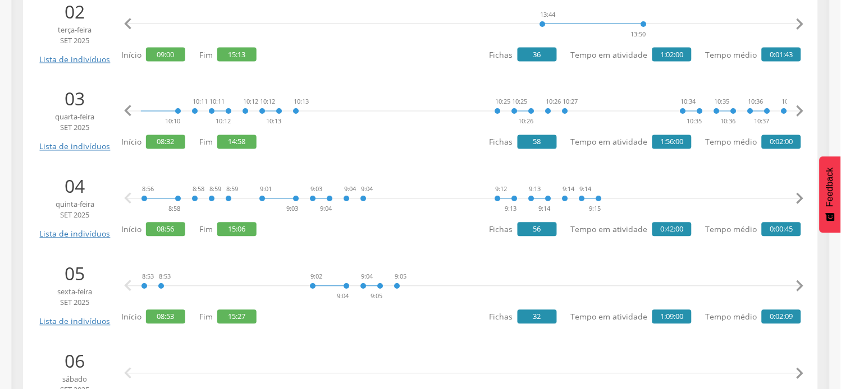
click at [797, 106] on icon "" at bounding box center [800, 111] width 22 height 22
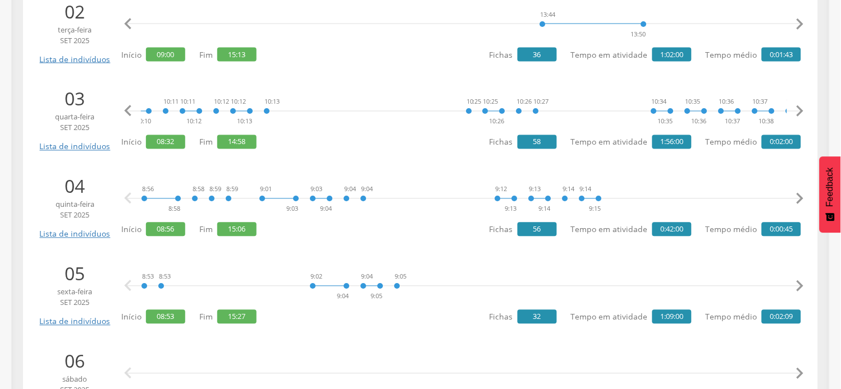
click at [797, 106] on icon "" at bounding box center [800, 111] width 22 height 22
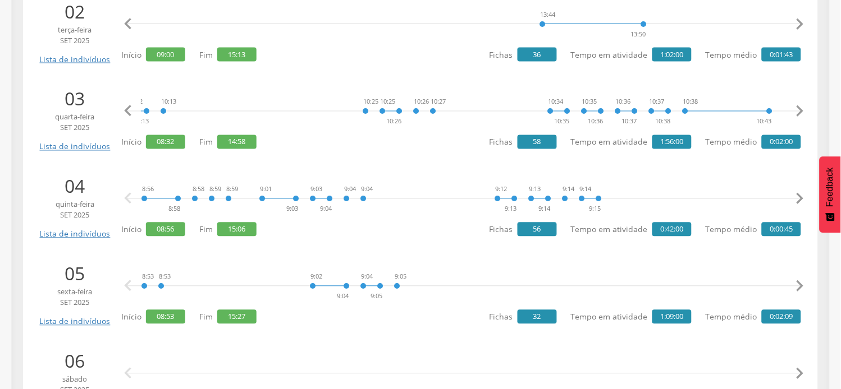
click at [797, 106] on icon "" at bounding box center [800, 111] width 22 height 22
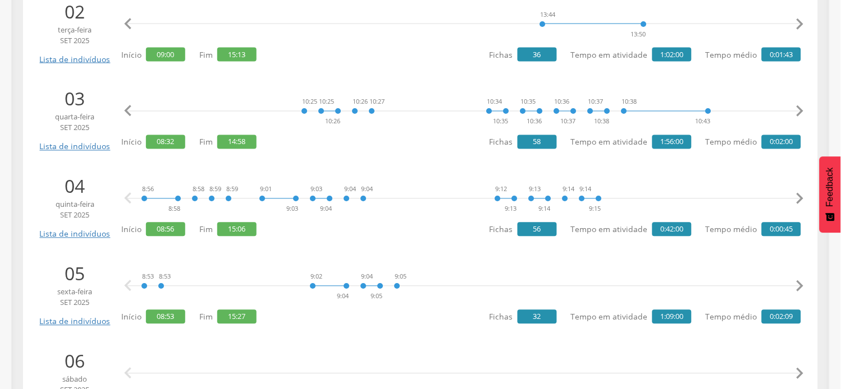
click at [797, 106] on icon "" at bounding box center [800, 111] width 22 height 22
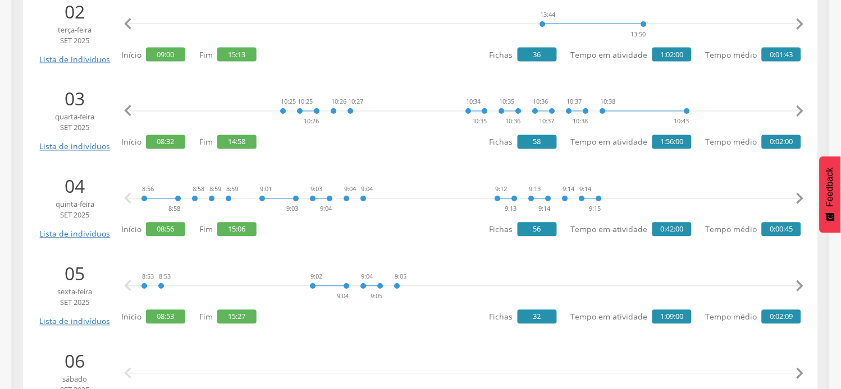
click at [797, 106] on icon "" at bounding box center [800, 111] width 22 height 22
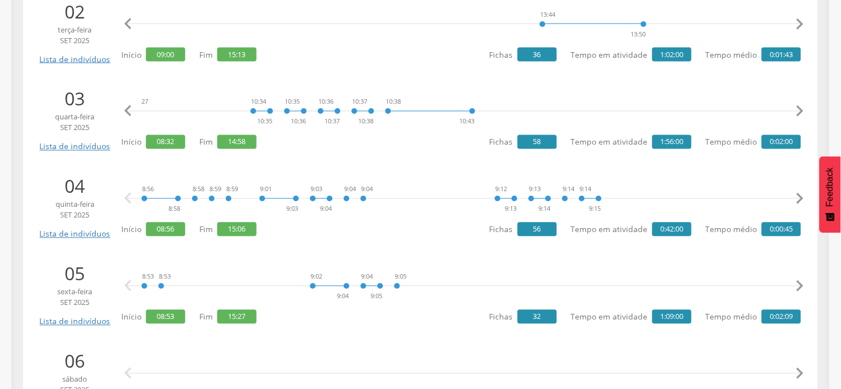
click at [797, 106] on icon "" at bounding box center [800, 111] width 22 height 22
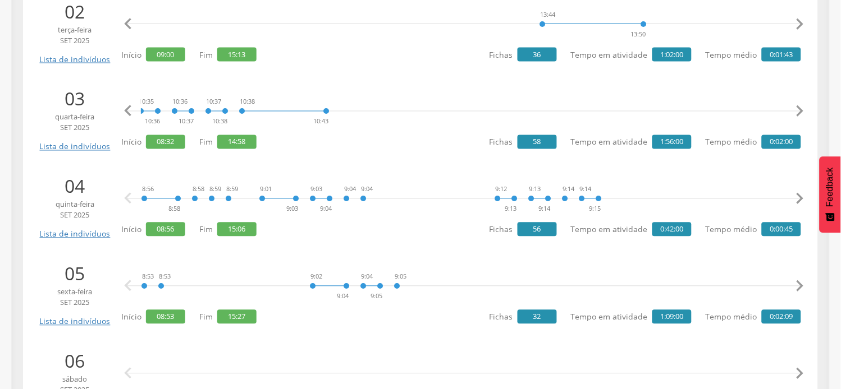
click at [797, 106] on icon "" at bounding box center [800, 111] width 22 height 22
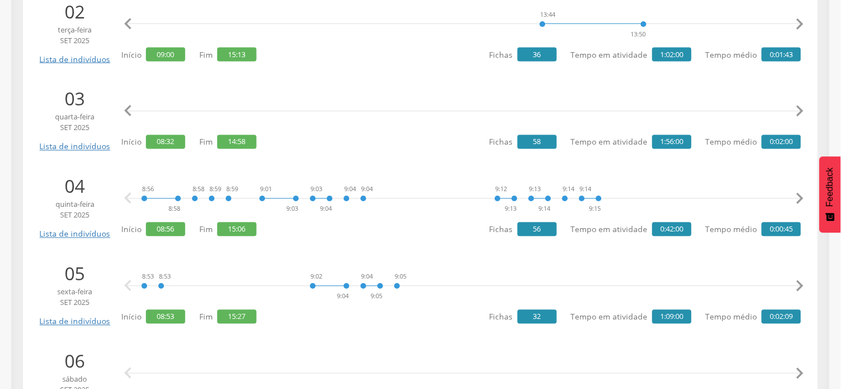
click at [797, 106] on icon "" at bounding box center [800, 111] width 22 height 22
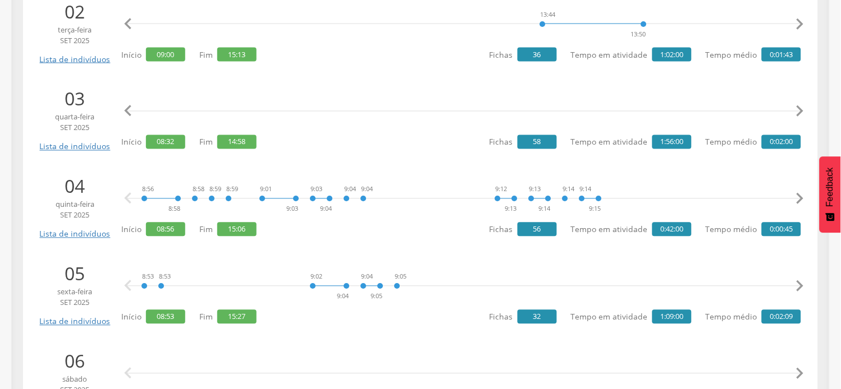
click at [797, 106] on icon "" at bounding box center [800, 111] width 22 height 22
click at [129, 113] on icon "" at bounding box center [128, 111] width 22 height 22
click at [130, 113] on icon "" at bounding box center [128, 111] width 22 height 22
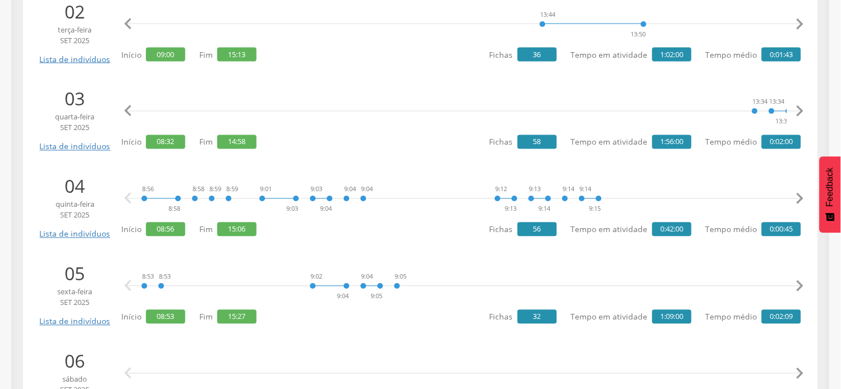
click at [130, 113] on icon "" at bounding box center [128, 111] width 22 height 22
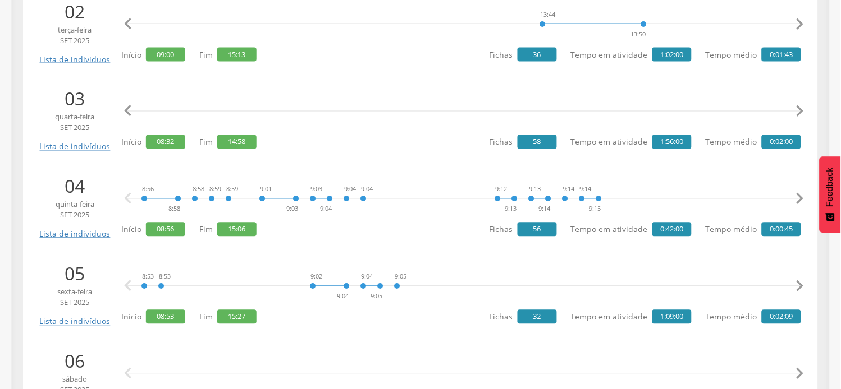
click at [130, 113] on icon "" at bounding box center [128, 111] width 22 height 22
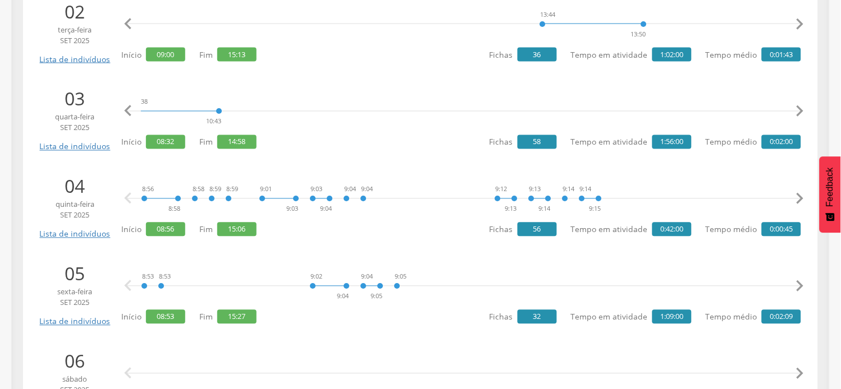
scroll to position [0, 2579]
click at [797, 194] on icon "" at bounding box center [800, 199] width 22 height 22
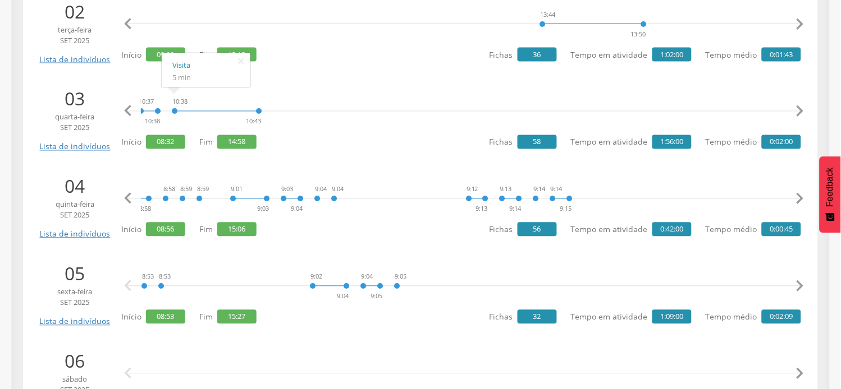
click at [798, 194] on icon "" at bounding box center [800, 199] width 22 height 22
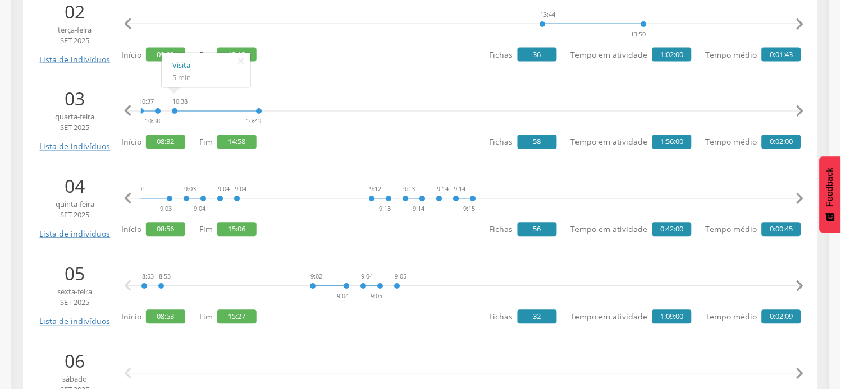
click at [798, 194] on icon "" at bounding box center [800, 199] width 22 height 22
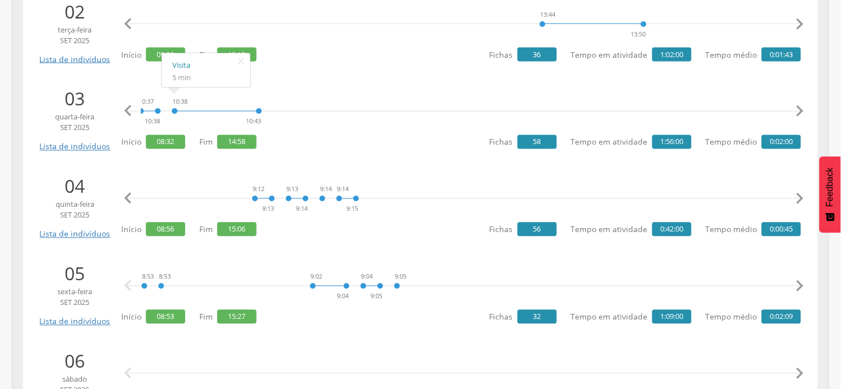
click at [798, 194] on icon "" at bounding box center [800, 199] width 22 height 22
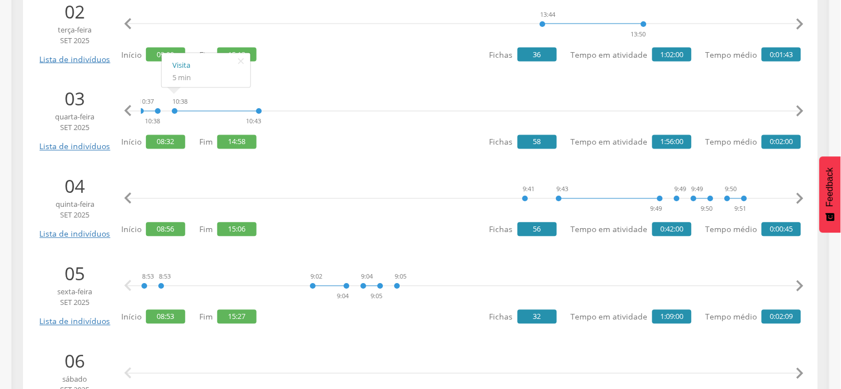
click at [798, 194] on icon "" at bounding box center [800, 199] width 22 height 22
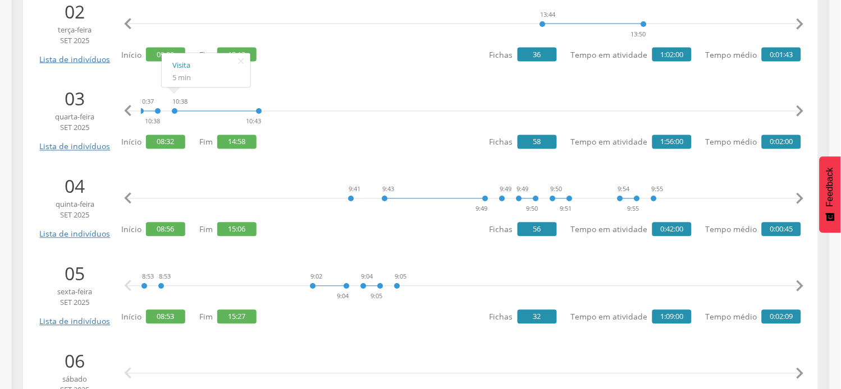
click at [798, 194] on icon "" at bounding box center [800, 199] width 22 height 22
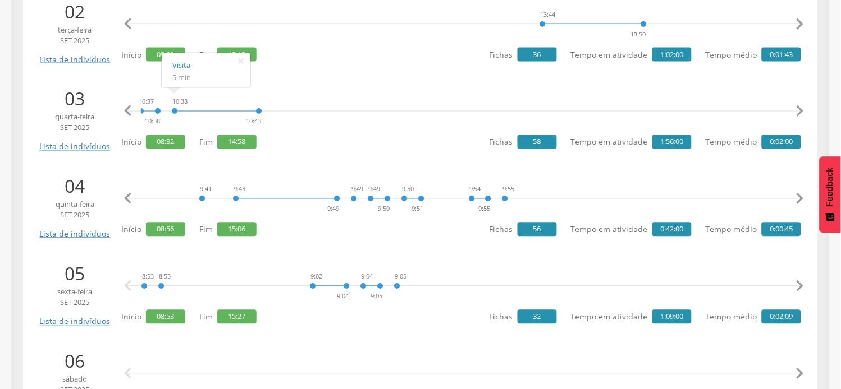
click at [798, 194] on icon "" at bounding box center [800, 199] width 22 height 22
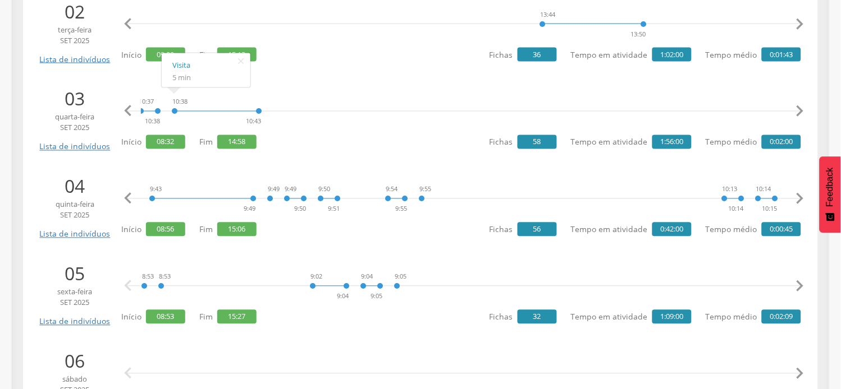
click at [798, 194] on icon "" at bounding box center [800, 199] width 22 height 22
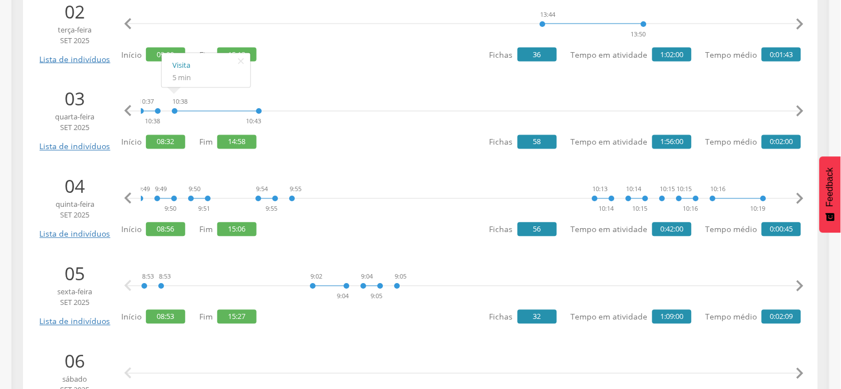
click at [798, 194] on icon "" at bounding box center [800, 199] width 22 height 22
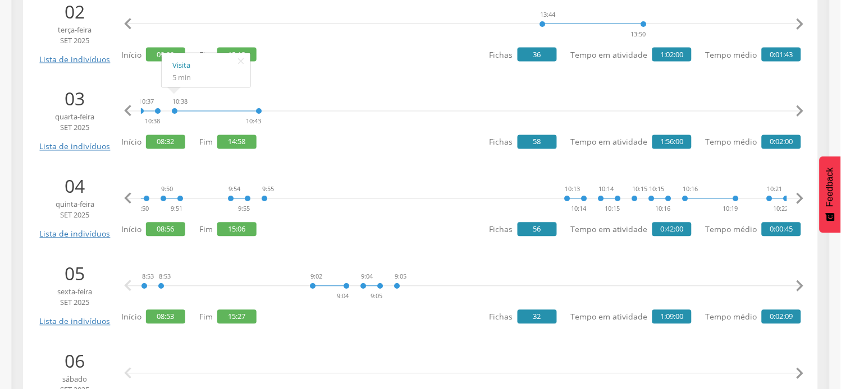
click at [798, 194] on icon "" at bounding box center [800, 199] width 22 height 22
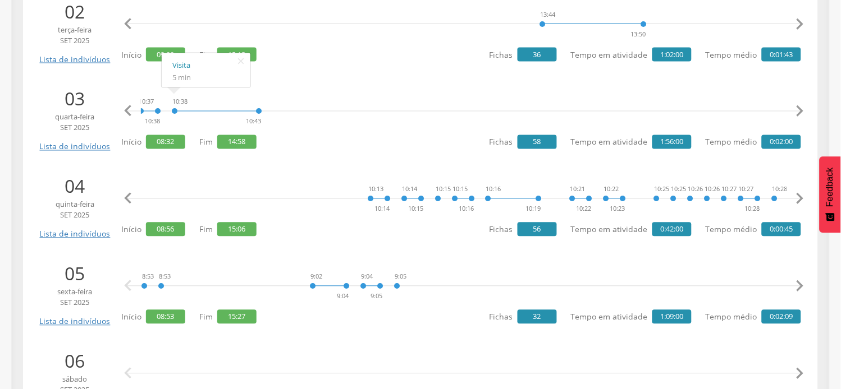
click at [798, 194] on icon "" at bounding box center [800, 199] width 22 height 22
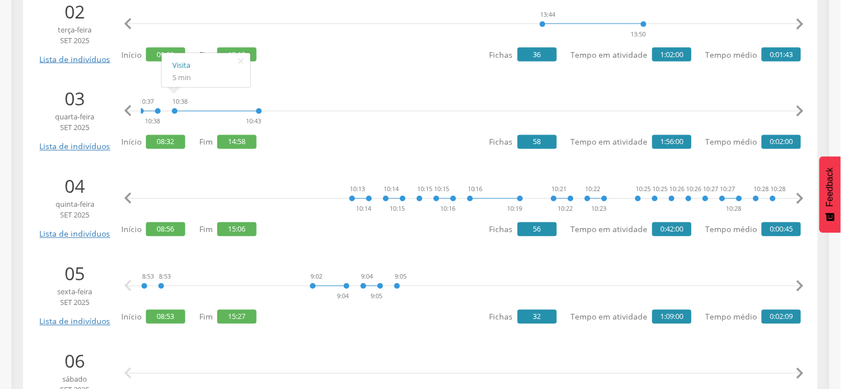
click at [798, 194] on icon "" at bounding box center [800, 199] width 22 height 22
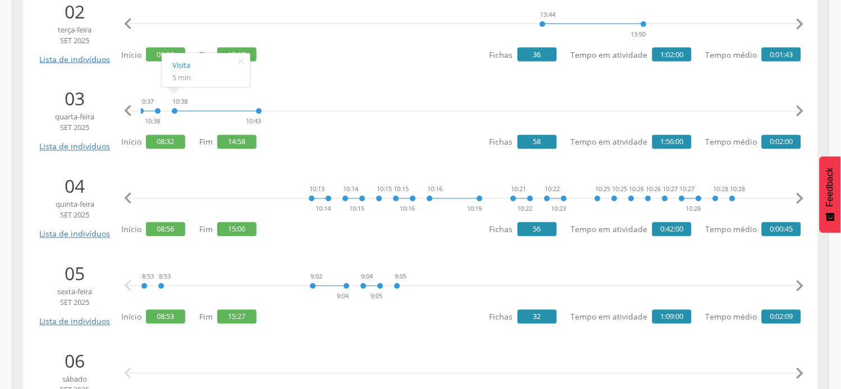
click at [798, 194] on icon "" at bounding box center [800, 199] width 22 height 22
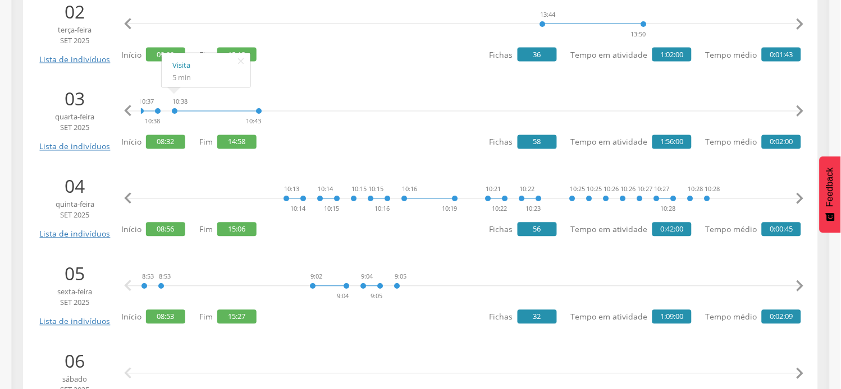
click at [798, 194] on icon "" at bounding box center [800, 199] width 22 height 22
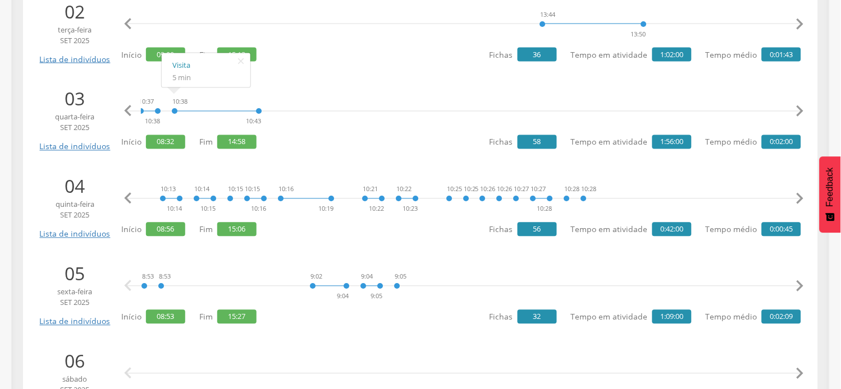
click at [798, 194] on icon "" at bounding box center [800, 199] width 22 height 22
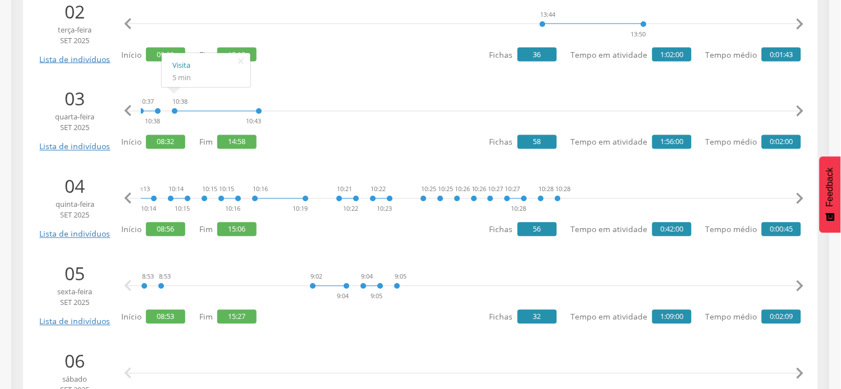
click at [798, 194] on icon "" at bounding box center [800, 199] width 22 height 22
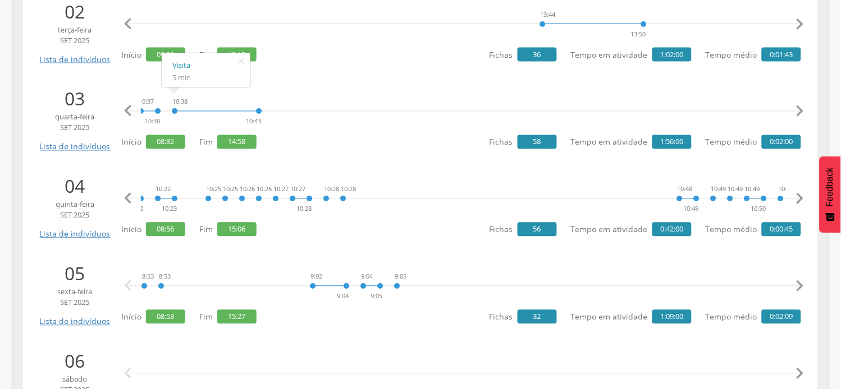
scroll to position [0, 1721]
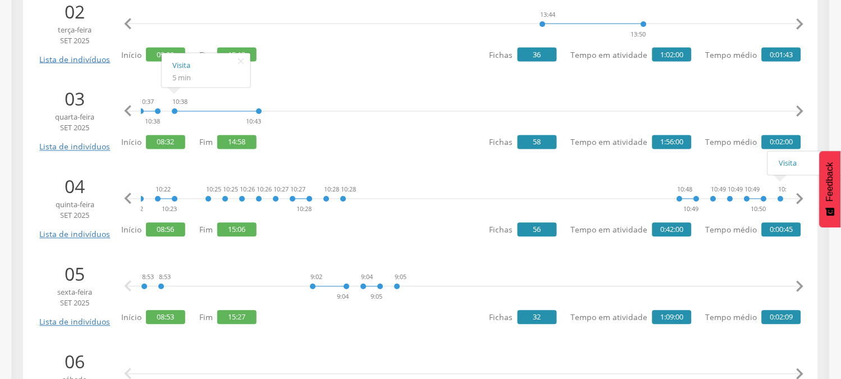
click at [801, 199] on icon "" at bounding box center [800, 199] width 22 height 22
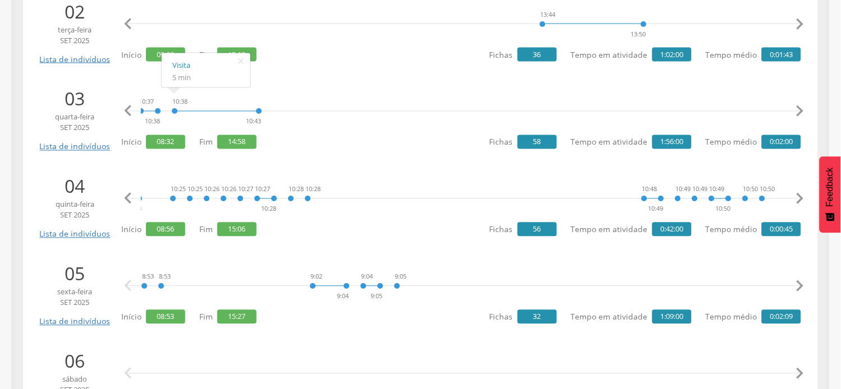
click at [801, 199] on icon "" at bounding box center [800, 199] width 22 height 22
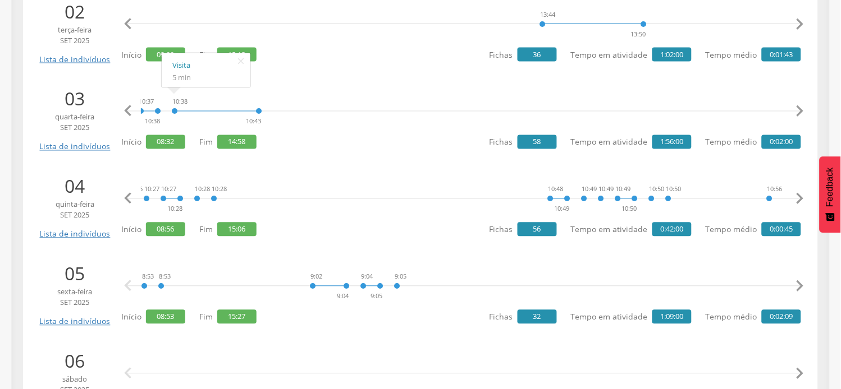
click at [801, 199] on icon "" at bounding box center [800, 199] width 22 height 22
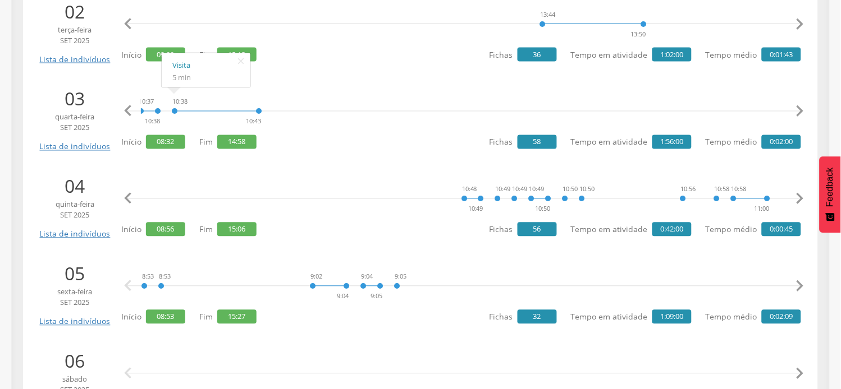
click at [801, 199] on icon "" at bounding box center [800, 199] width 22 height 22
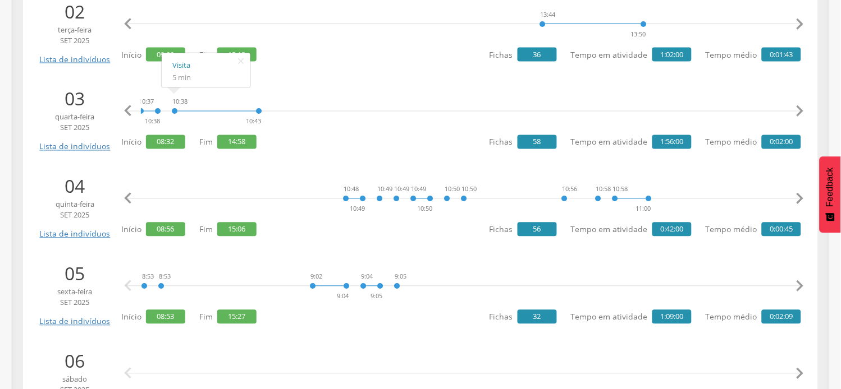
click at [801, 199] on icon "" at bounding box center [800, 199] width 22 height 22
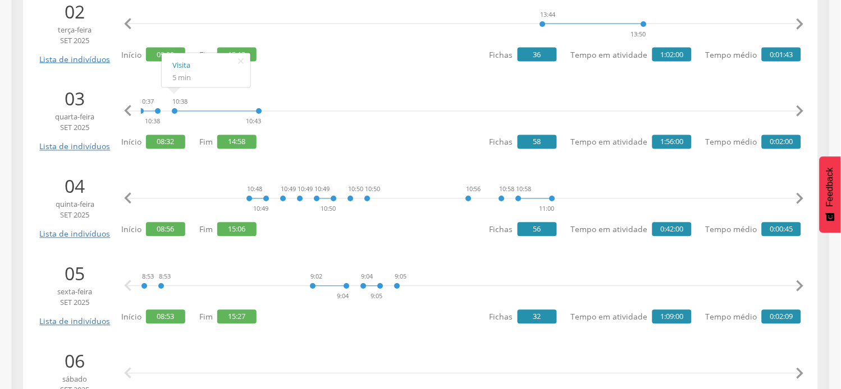
click at [801, 199] on icon "" at bounding box center [800, 199] width 22 height 22
click at [795, 194] on icon "" at bounding box center [800, 199] width 22 height 22
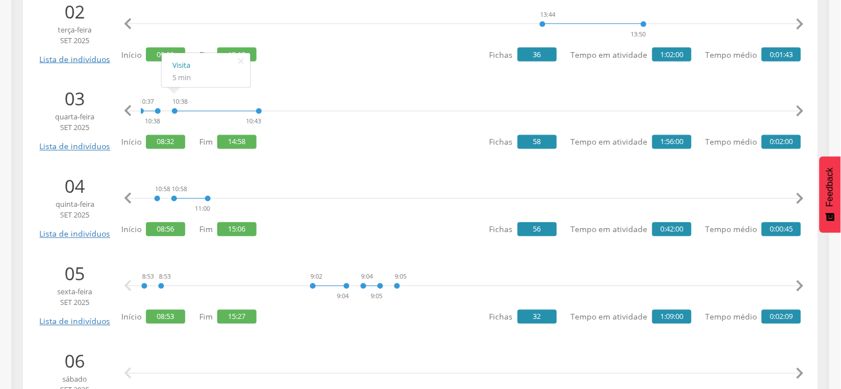
click at [795, 194] on icon "" at bounding box center [800, 199] width 22 height 22
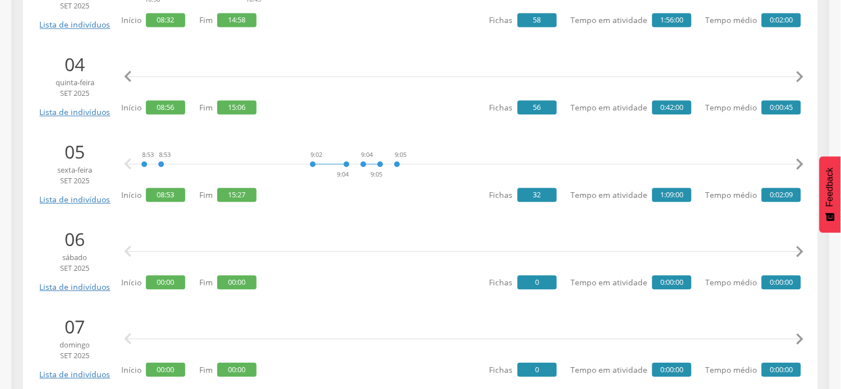
scroll to position [498, 0]
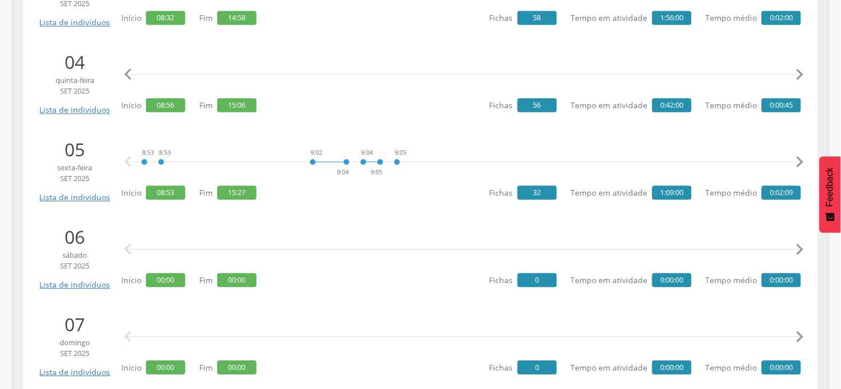
click at [798, 160] on icon "" at bounding box center [800, 162] width 22 height 22
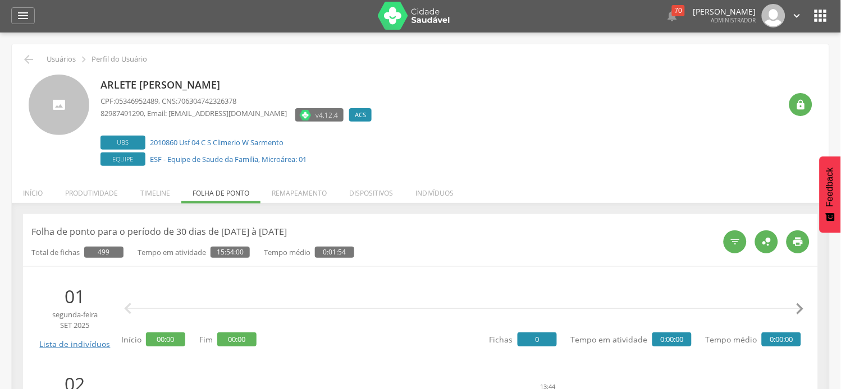
scroll to position [0, 0]
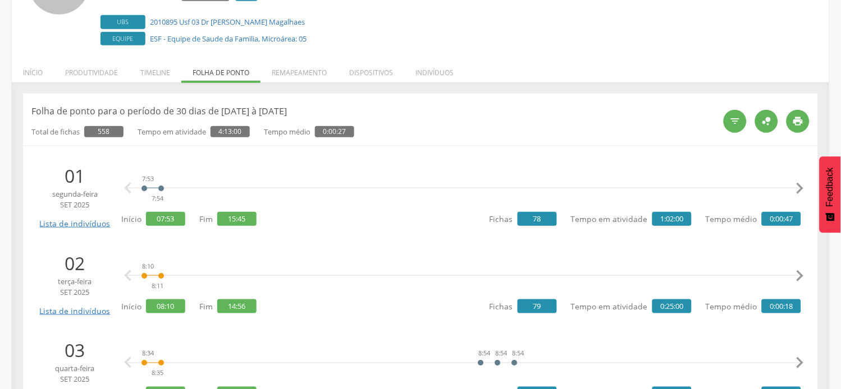
scroll to position [125, 0]
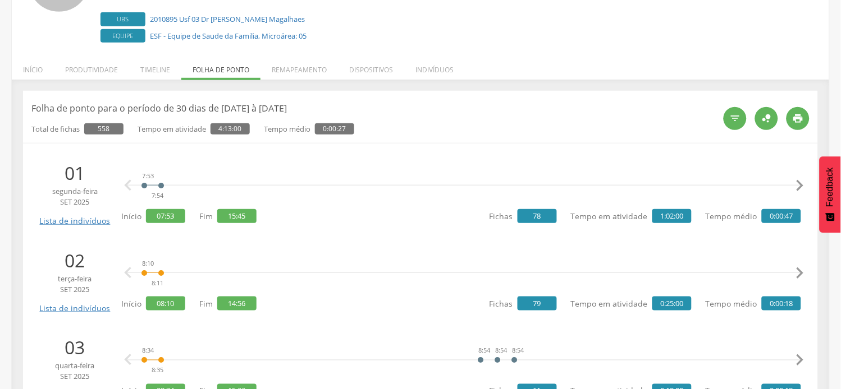
click at [800, 185] on icon "" at bounding box center [800, 186] width 22 height 22
click at [801, 184] on icon "" at bounding box center [800, 186] width 22 height 22
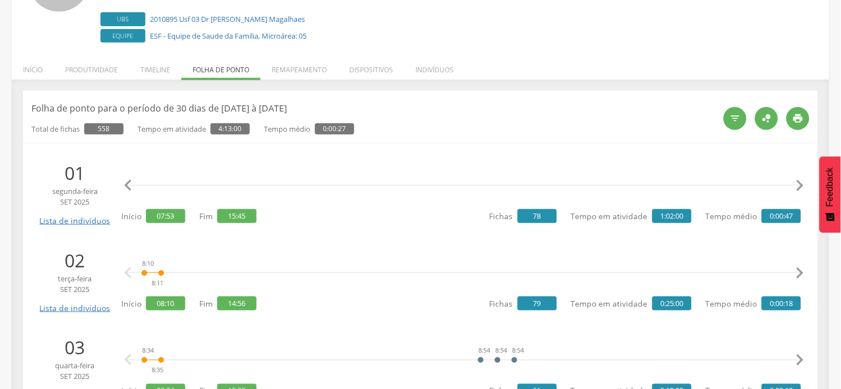
click at [801, 184] on icon "" at bounding box center [800, 186] width 22 height 22
click at [803, 184] on icon "" at bounding box center [800, 186] width 22 height 22
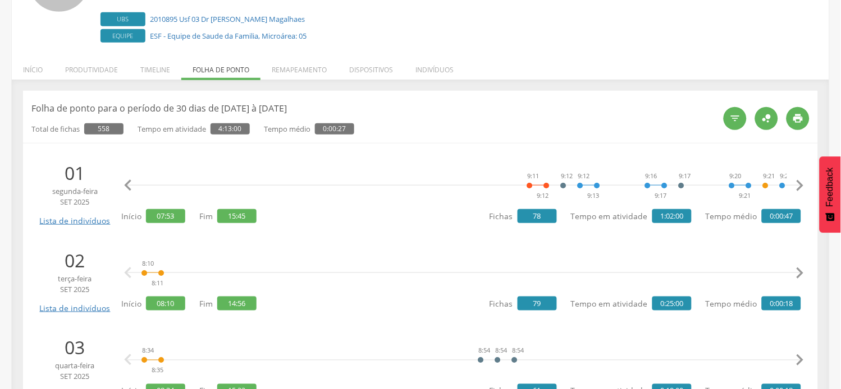
click at [803, 184] on icon "" at bounding box center [800, 186] width 22 height 22
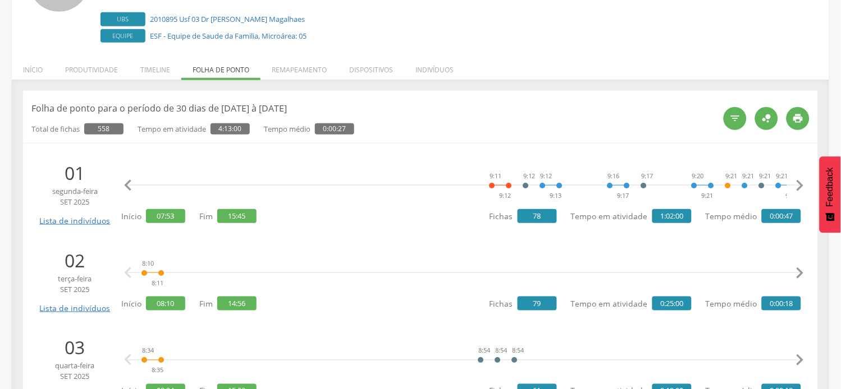
click at [803, 184] on icon "" at bounding box center [800, 186] width 22 height 22
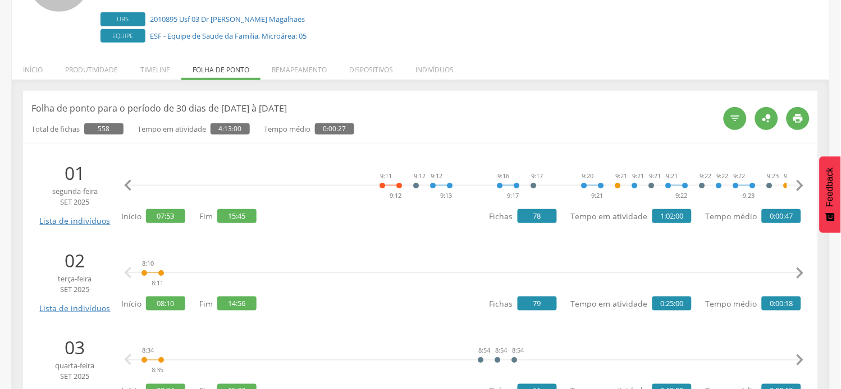
click at [803, 184] on icon "" at bounding box center [800, 186] width 22 height 22
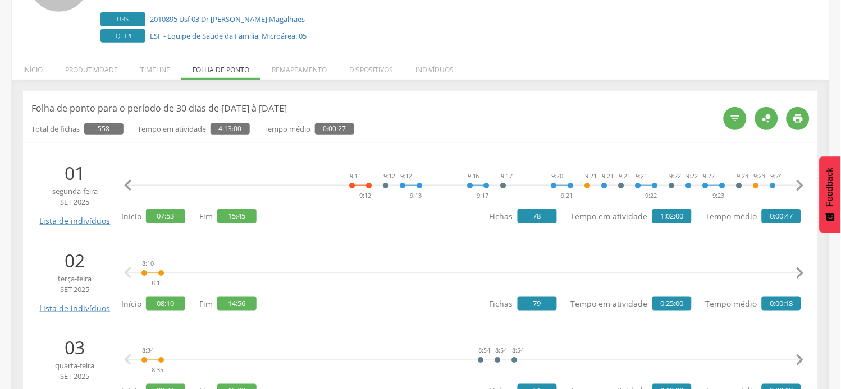
click at [803, 184] on icon "" at bounding box center [800, 186] width 22 height 22
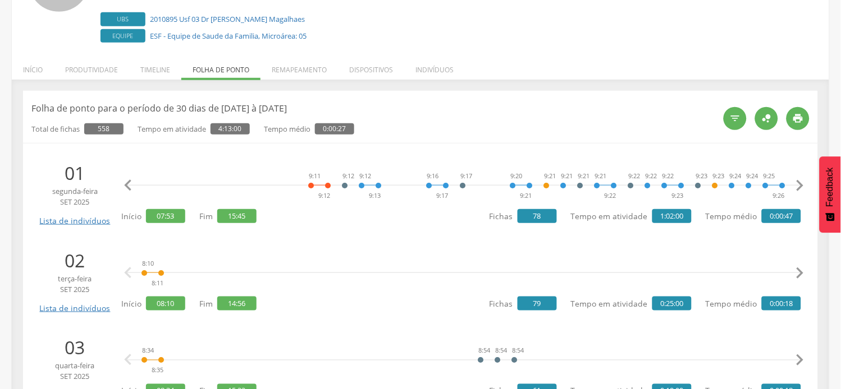
click at [803, 184] on icon "" at bounding box center [800, 186] width 22 height 22
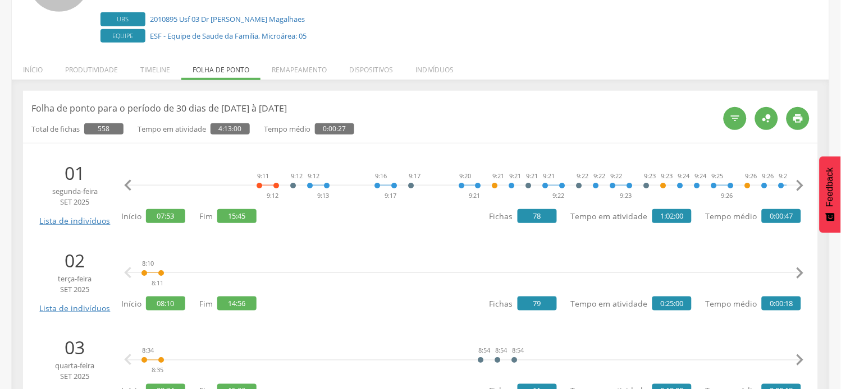
click at [803, 184] on icon "" at bounding box center [800, 186] width 22 height 22
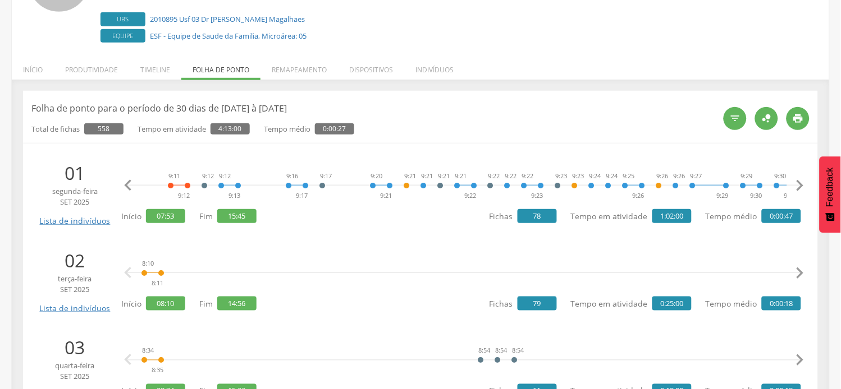
click at [803, 184] on icon "" at bounding box center [800, 186] width 22 height 22
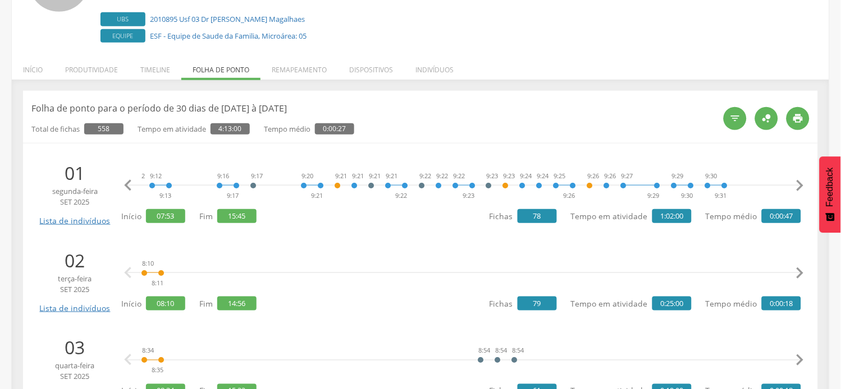
click at [803, 184] on icon "" at bounding box center [800, 186] width 22 height 22
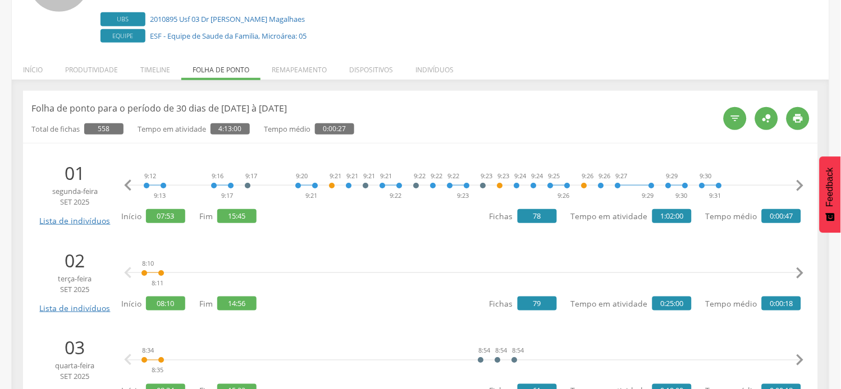
click at [803, 184] on icon "" at bounding box center [800, 186] width 22 height 22
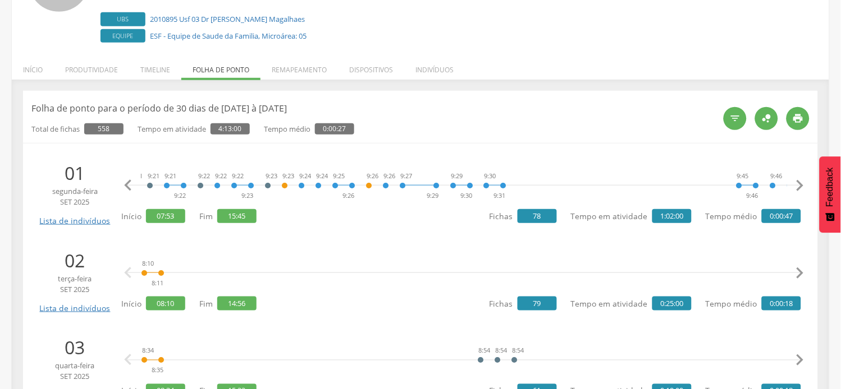
click at [803, 184] on icon "" at bounding box center [800, 186] width 22 height 22
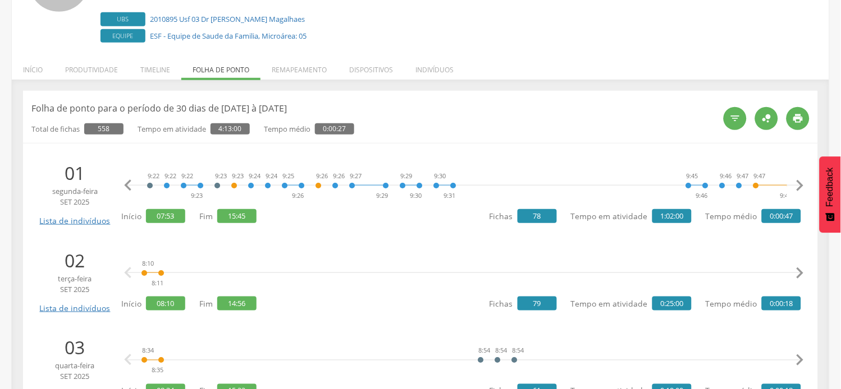
click at [803, 184] on icon "" at bounding box center [800, 186] width 22 height 22
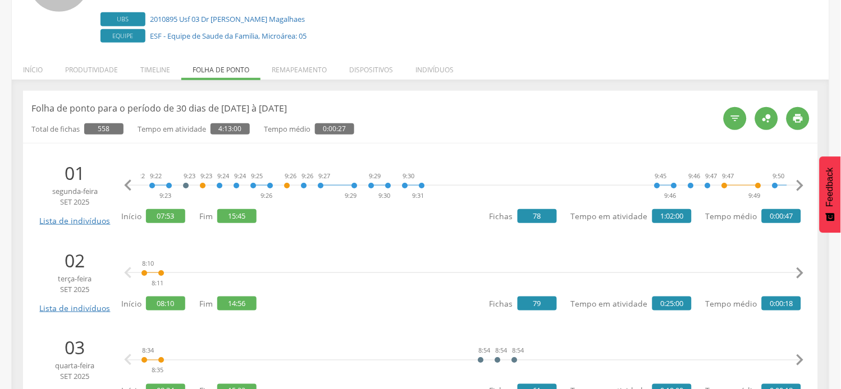
click at [803, 184] on icon "" at bounding box center [800, 186] width 22 height 22
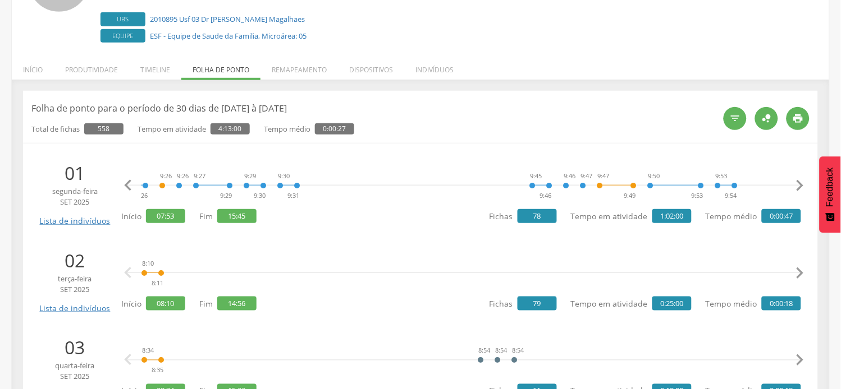
click at [803, 185] on icon "" at bounding box center [800, 186] width 22 height 22
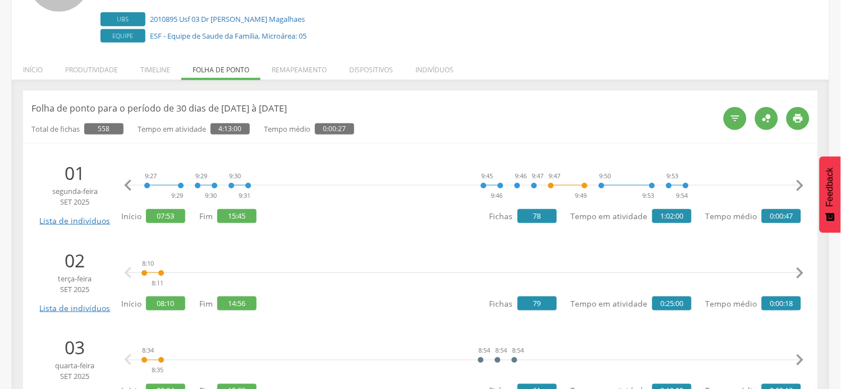
click at [803, 185] on icon "" at bounding box center [800, 186] width 22 height 22
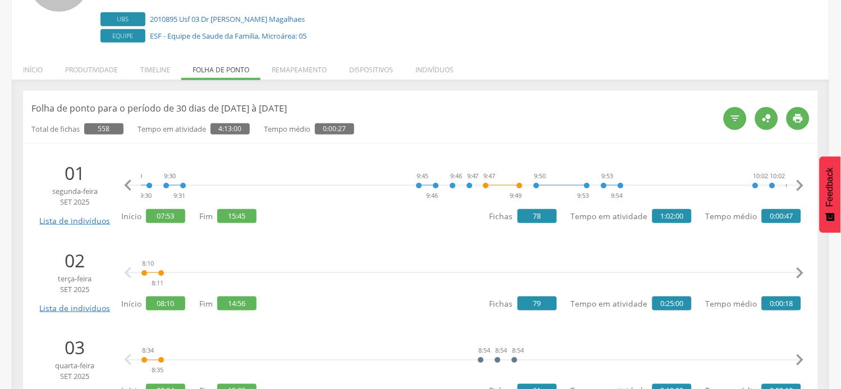
click at [803, 185] on icon "" at bounding box center [800, 186] width 22 height 22
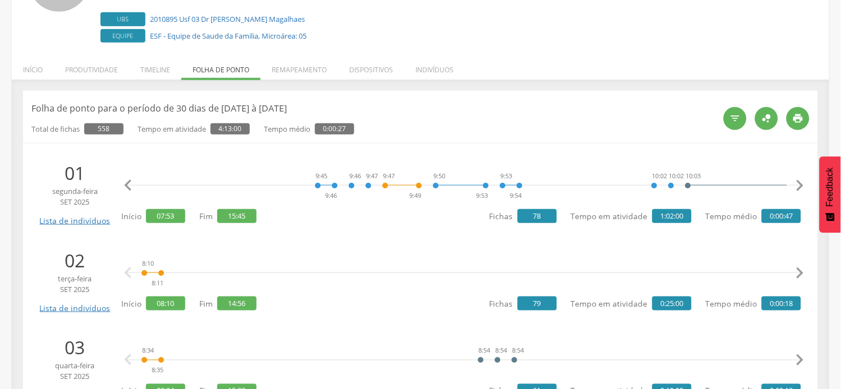
click at [803, 185] on icon "" at bounding box center [800, 186] width 22 height 22
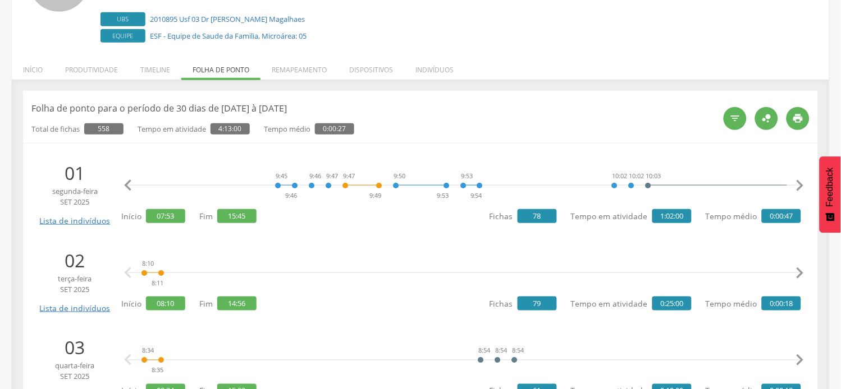
click at [803, 185] on icon "" at bounding box center [800, 186] width 22 height 22
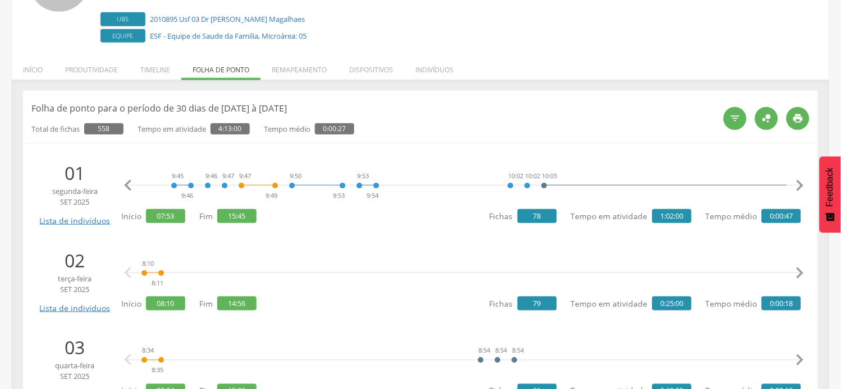
click at [803, 185] on icon "" at bounding box center [800, 186] width 22 height 22
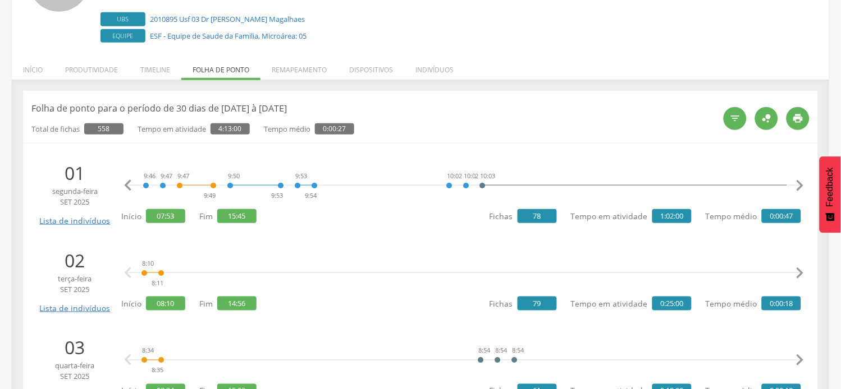
click at [803, 185] on icon "" at bounding box center [800, 186] width 22 height 22
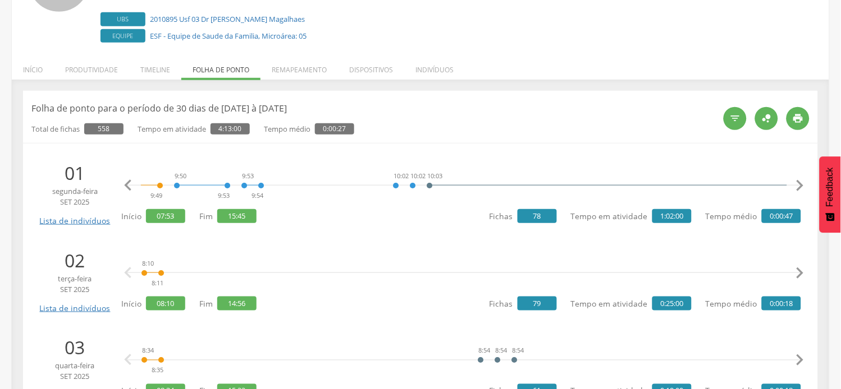
click at [803, 185] on icon "" at bounding box center [800, 186] width 22 height 22
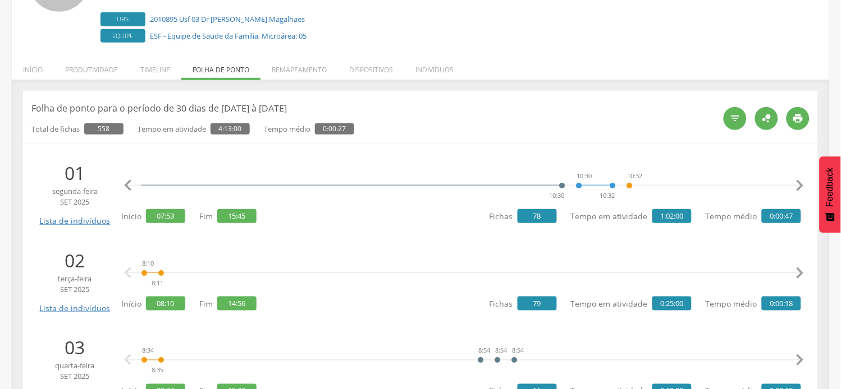
click at [804, 185] on icon "" at bounding box center [800, 186] width 22 height 22
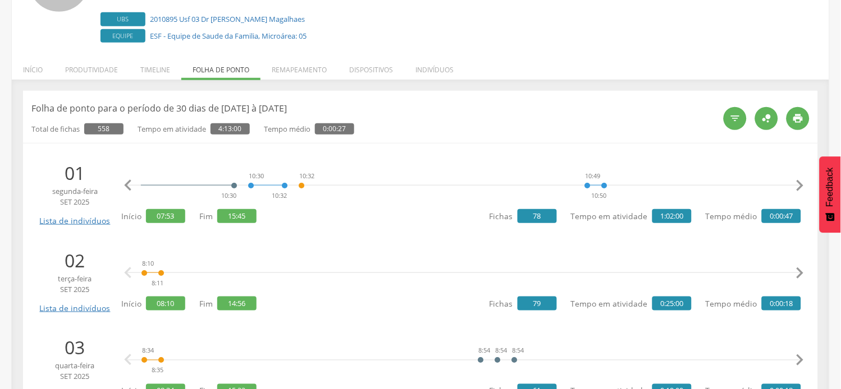
click at [804, 185] on icon "" at bounding box center [800, 186] width 22 height 22
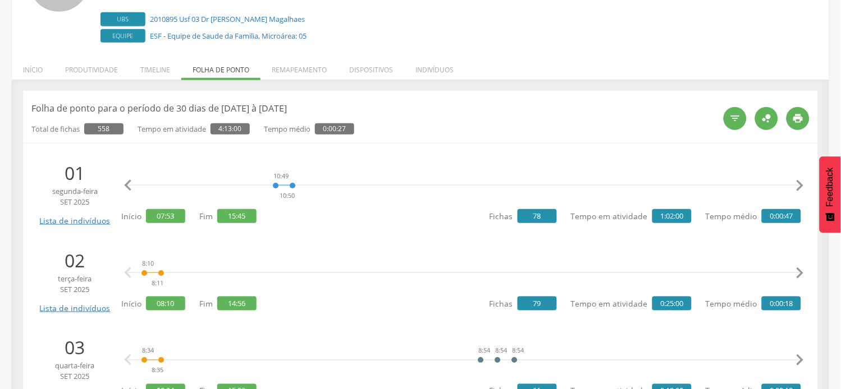
click at [804, 185] on icon "" at bounding box center [800, 186] width 22 height 22
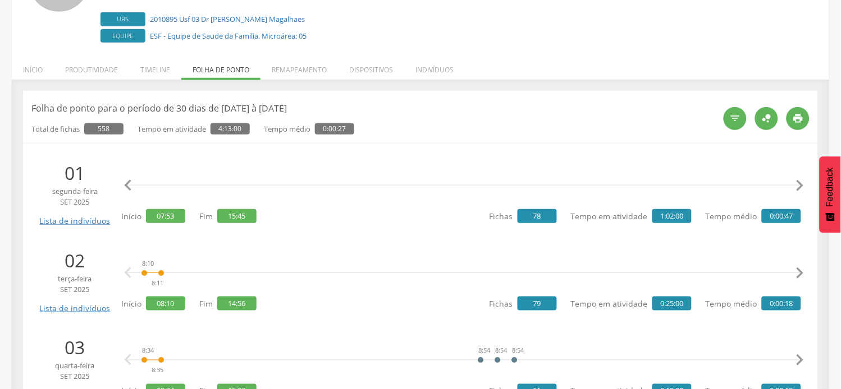
click at [804, 185] on icon "" at bounding box center [800, 186] width 22 height 22
